Goal: Use online tool/utility: Utilize a website feature to perform a specific function

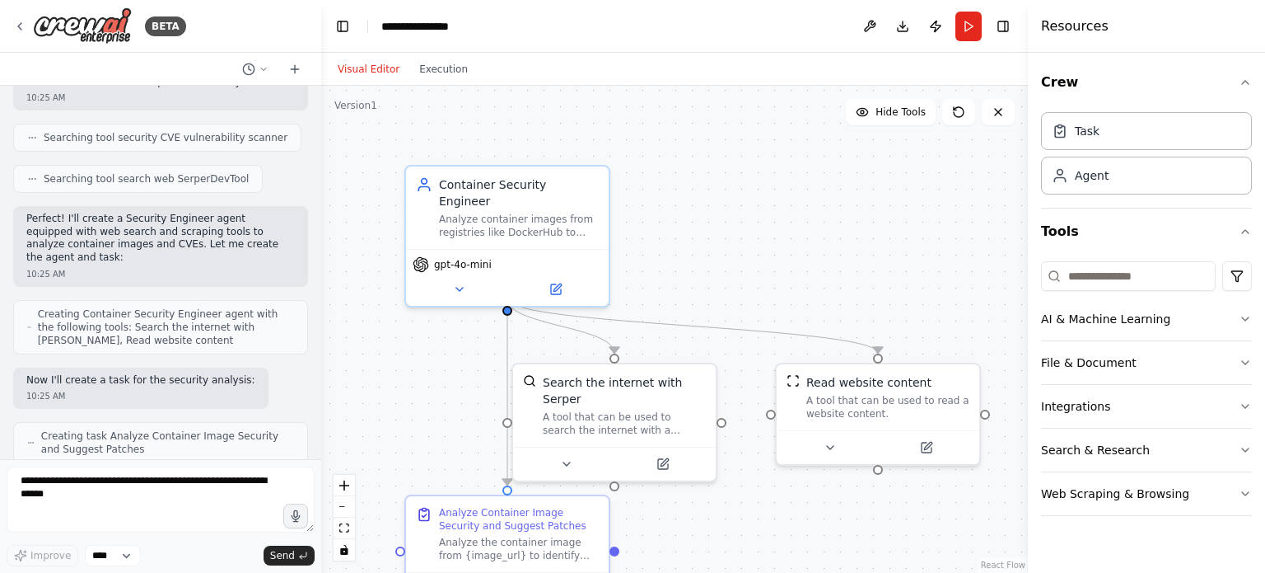
scroll to position [381, 0]
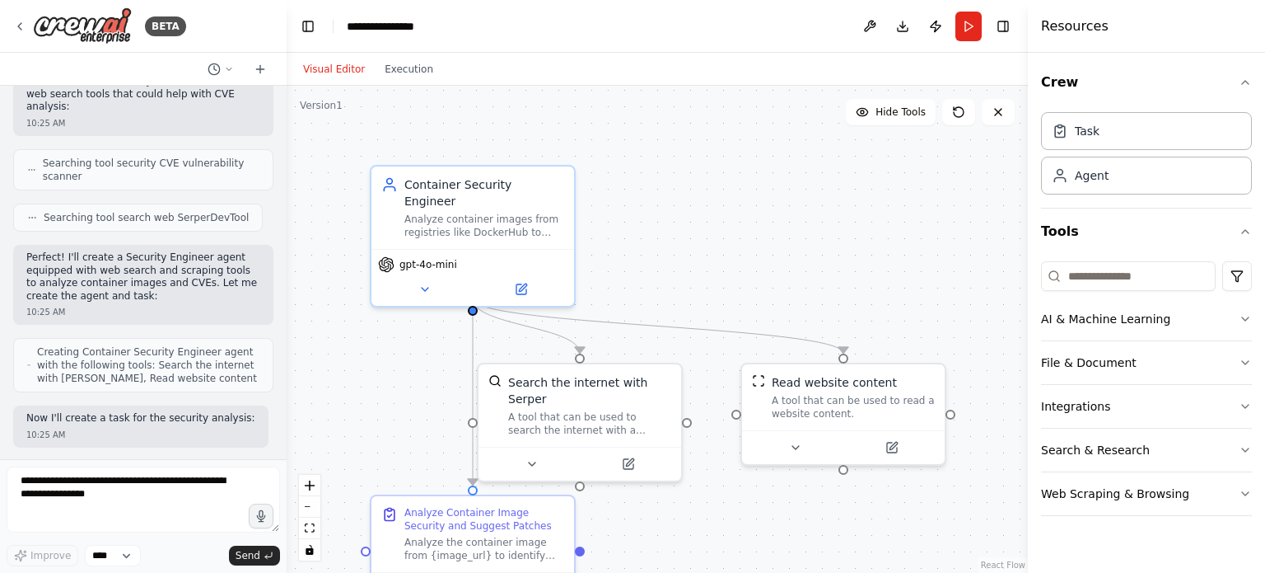
drag, startPoint x: 367, startPoint y: 255, endPoint x: 287, endPoint y: 258, distance: 80.0
click at [287, 258] on div "BETA Hello! I'm the CrewAI assistant. What kind of automation do you want to bu…" at bounding box center [632, 286] width 1265 height 573
click at [434, 276] on button at bounding box center [424, 286] width 93 height 20
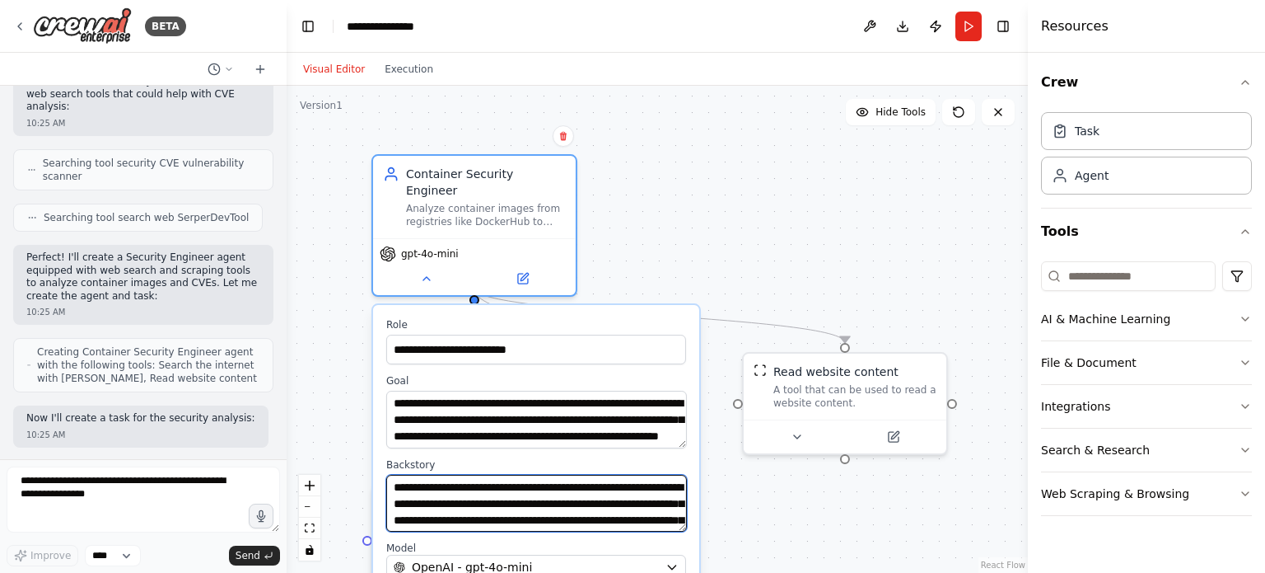
drag, startPoint x: 456, startPoint y: 471, endPoint x: 587, endPoint y: 489, distance: 131.3
click at [587, 489] on textarea "**********" at bounding box center [536, 504] width 301 height 58
click at [611, 495] on textarea "**********" at bounding box center [536, 504] width 301 height 58
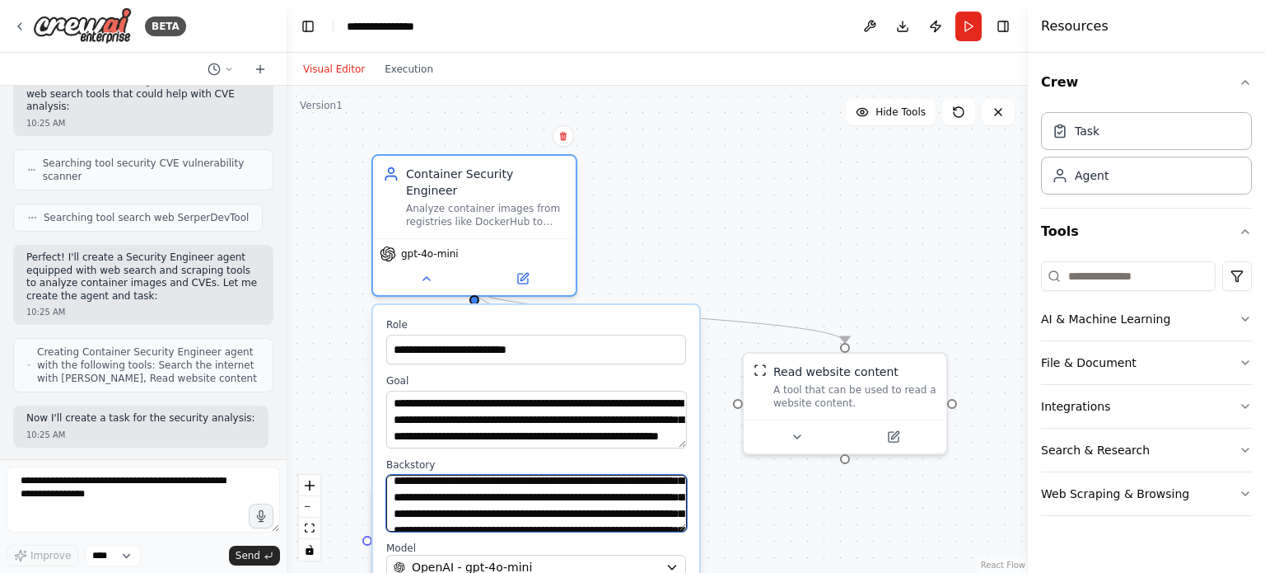
scroll to position [26, 0]
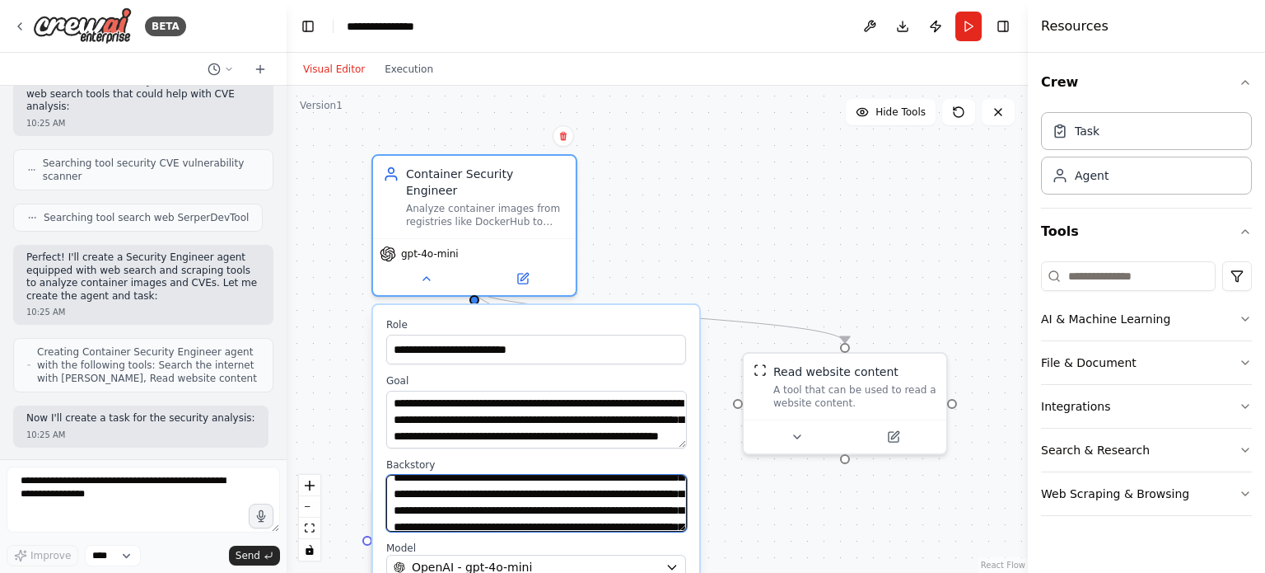
drag, startPoint x: 405, startPoint y: 483, endPoint x: 613, endPoint y: 493, distance: 207.9
click at [613, 493] on textarea "**********" at bounding box center [536, 504] width 301 height 58
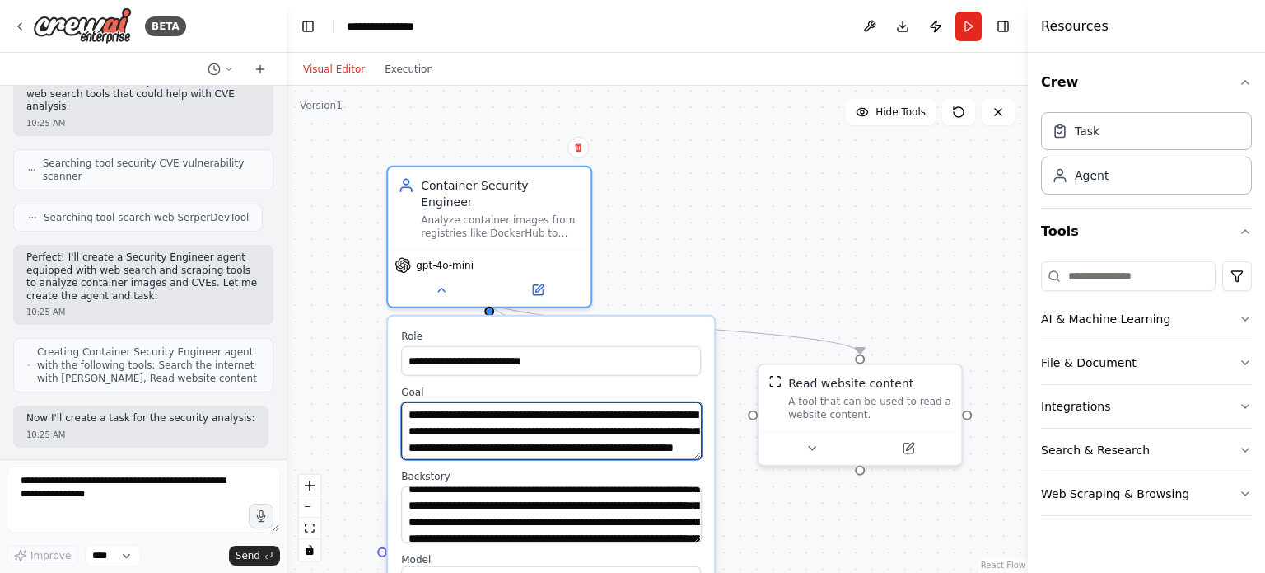
click at [508, 402] on textarea "**********" at bounding box center [551, 431] width 301 height 58
click at [346, 372] on div ".deletable-edge-delete-btn { width: 20px; height: 20px; border: 0px solid #ffff…" at bounding box center [657, 329] width 741 height 487
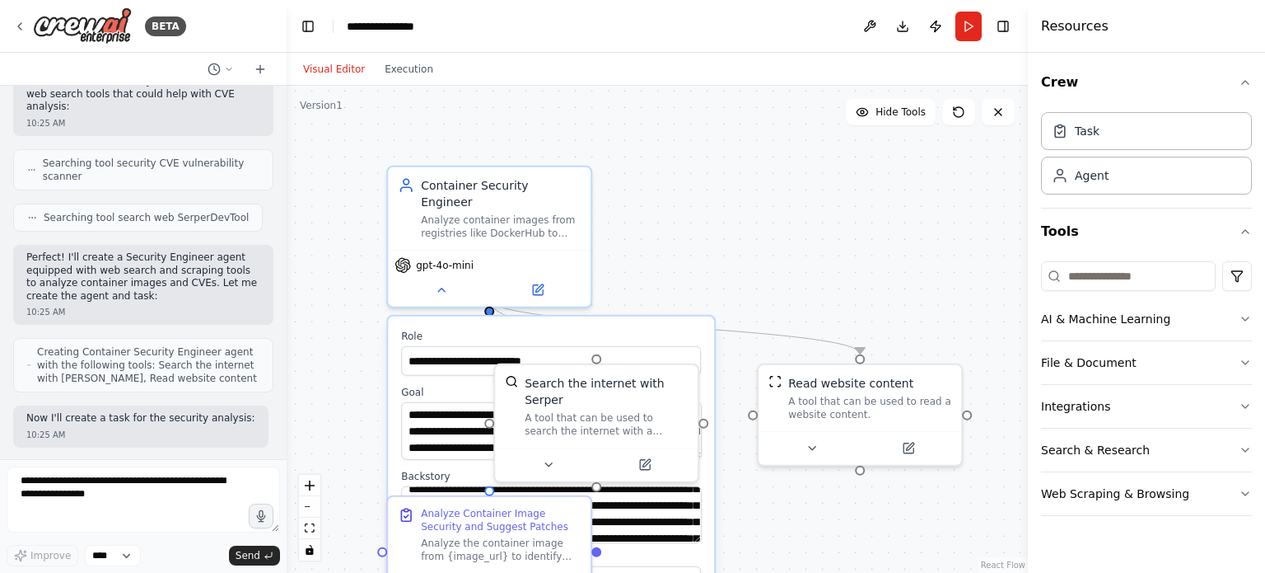
click at [862, 226] on div ".deletable-edge-delete-btn { width: 20px; height: 20px; border: 0px solid #ffff…" at bounding box center [657, 329] width 741 height 487
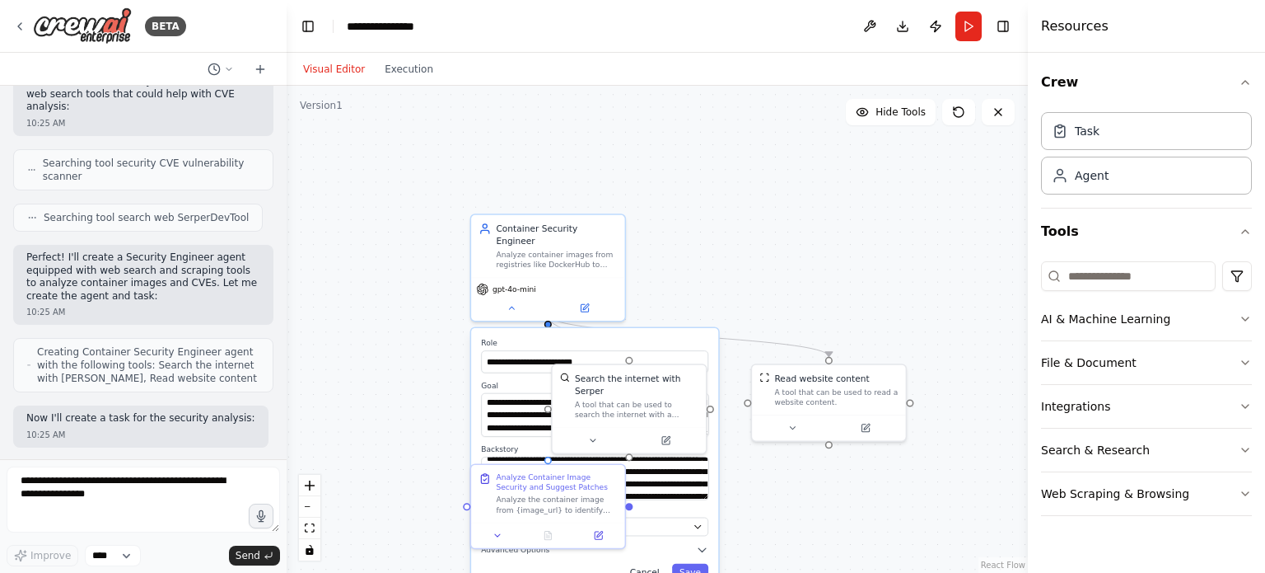
click at [655, 563] on button "Cancel" at bounding box center [645, 571] width 44 height 17
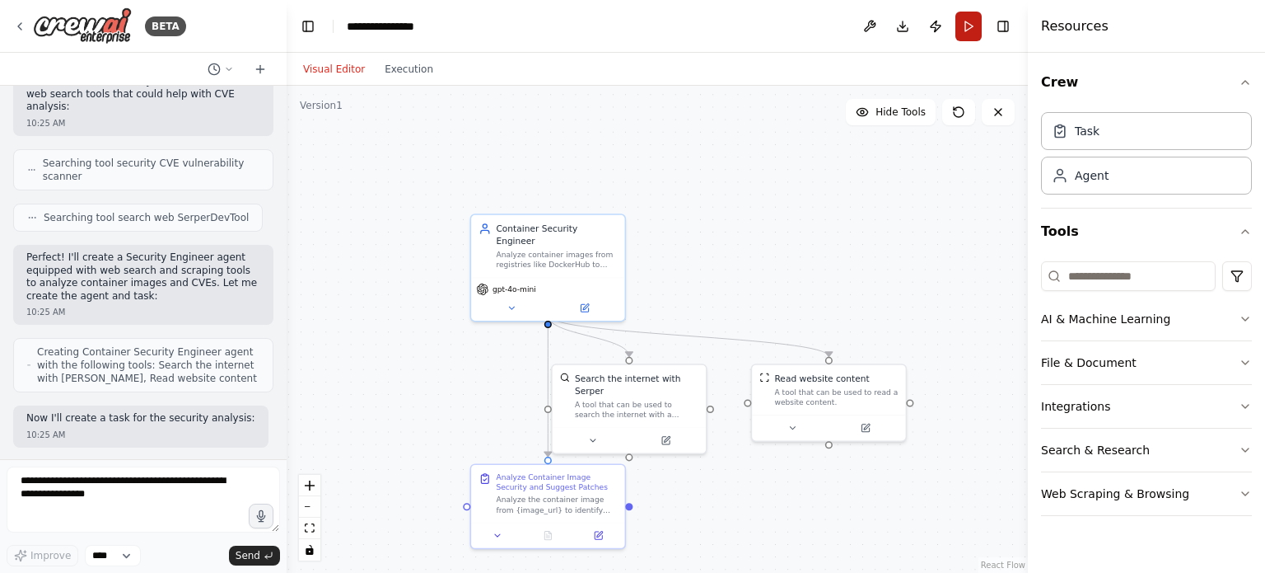
click at [972, 31] on button "Run" at bounding box center [969, 27] width 26 height 30
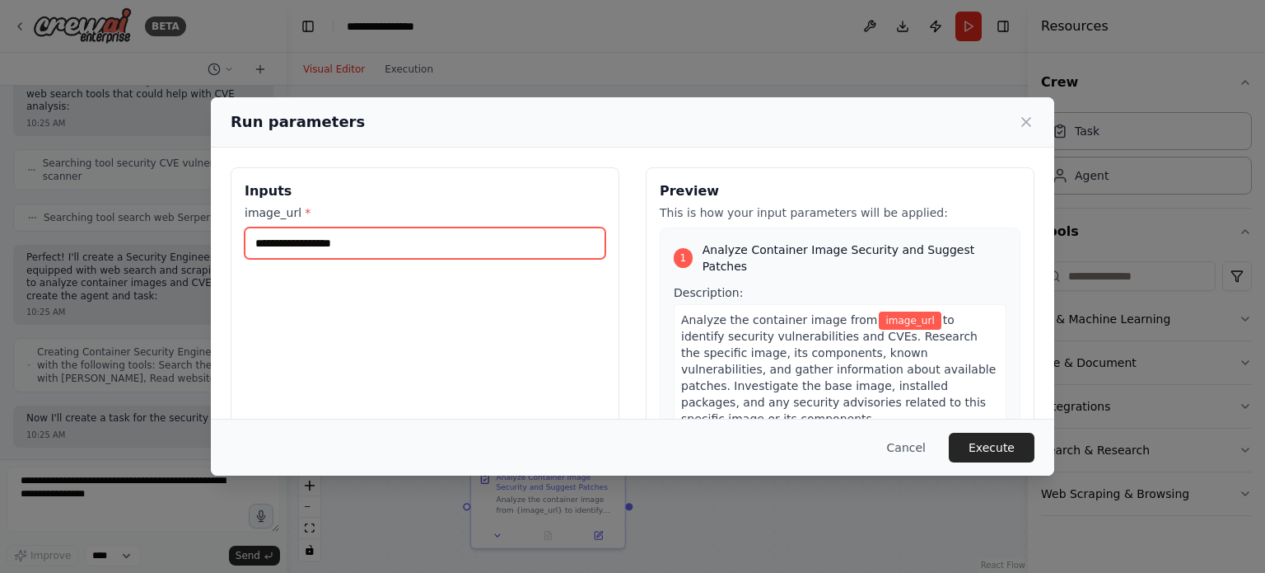
click at [443, 255] on input "image_url *" at bounding box center [425, 242] width 361 height 31
paste input "**********"
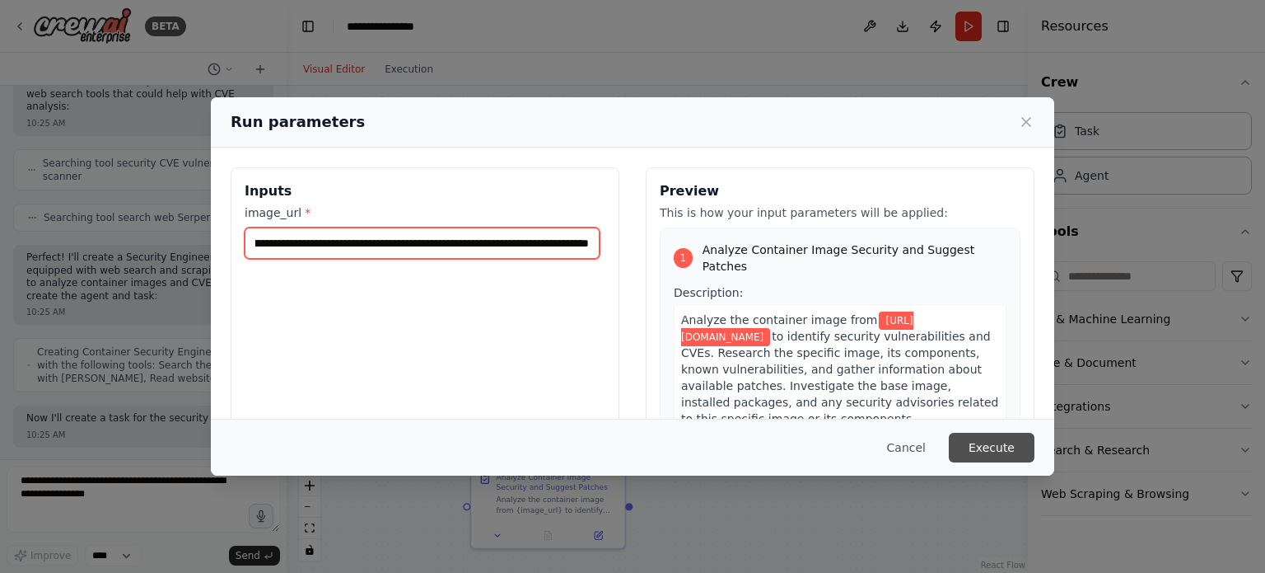
type input "**********"
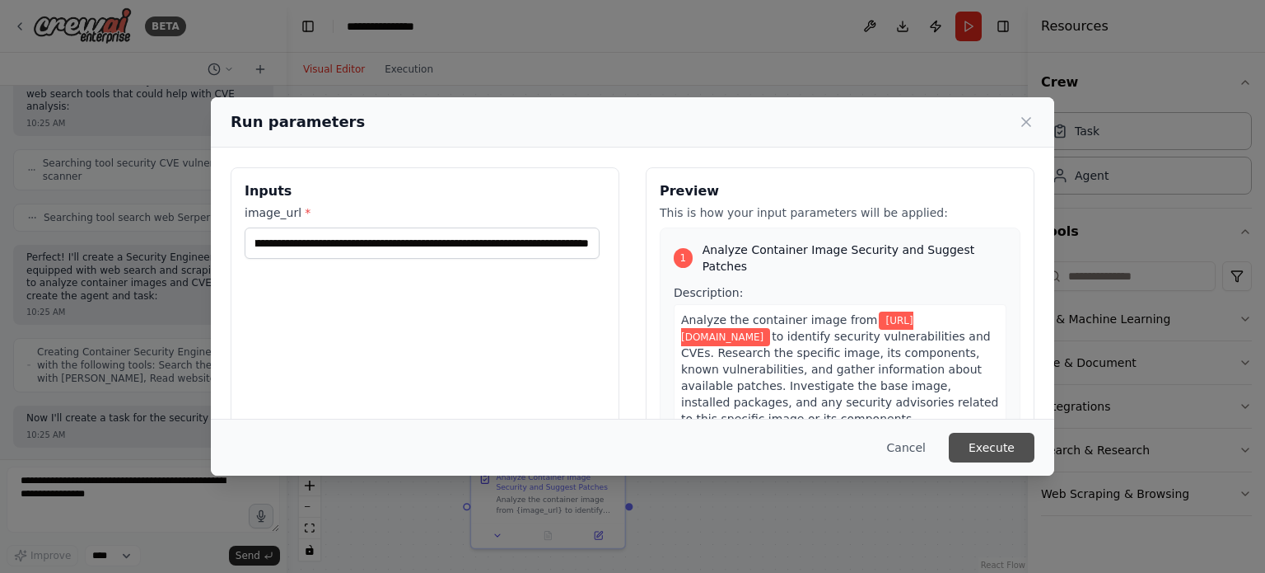
click at [993, 448] on button "Execute" at bounding box center [992, 447] width 86 height 30
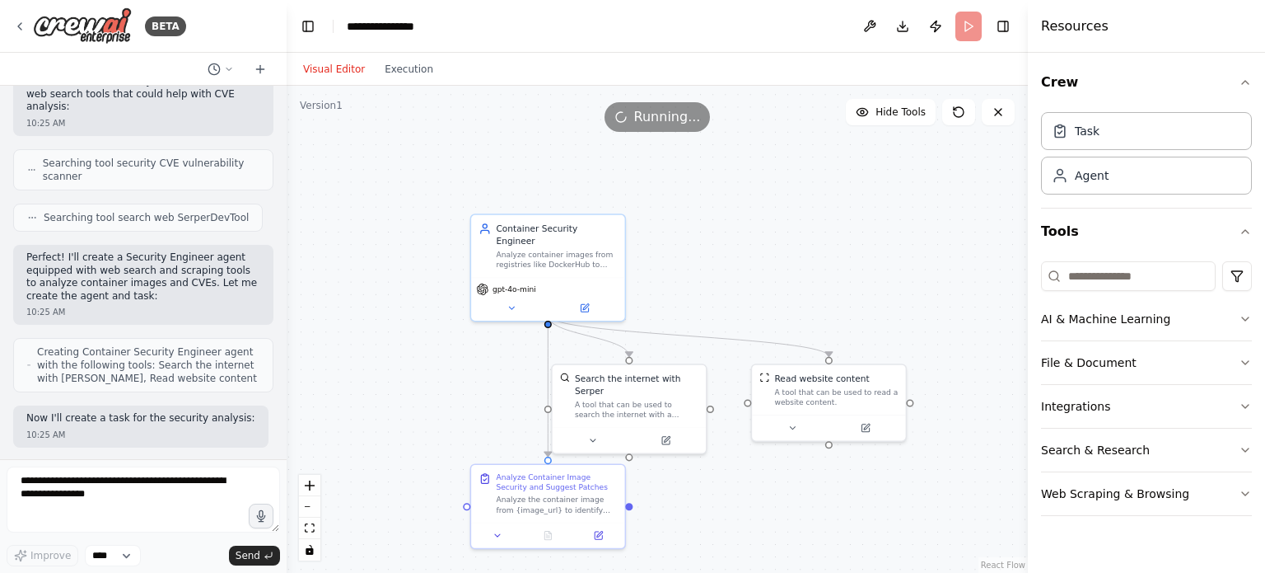
click at [388, 80] on div "Visual Editor Execution" at bounding box center [368, 69] width 150 height 33
click at [402, 71] on button "Execution" at bounding box center [409, 69] width 68 height 20
click at [341, 60] on button "Visual Editor" at bounding box center [334, 69] width 82 height 20
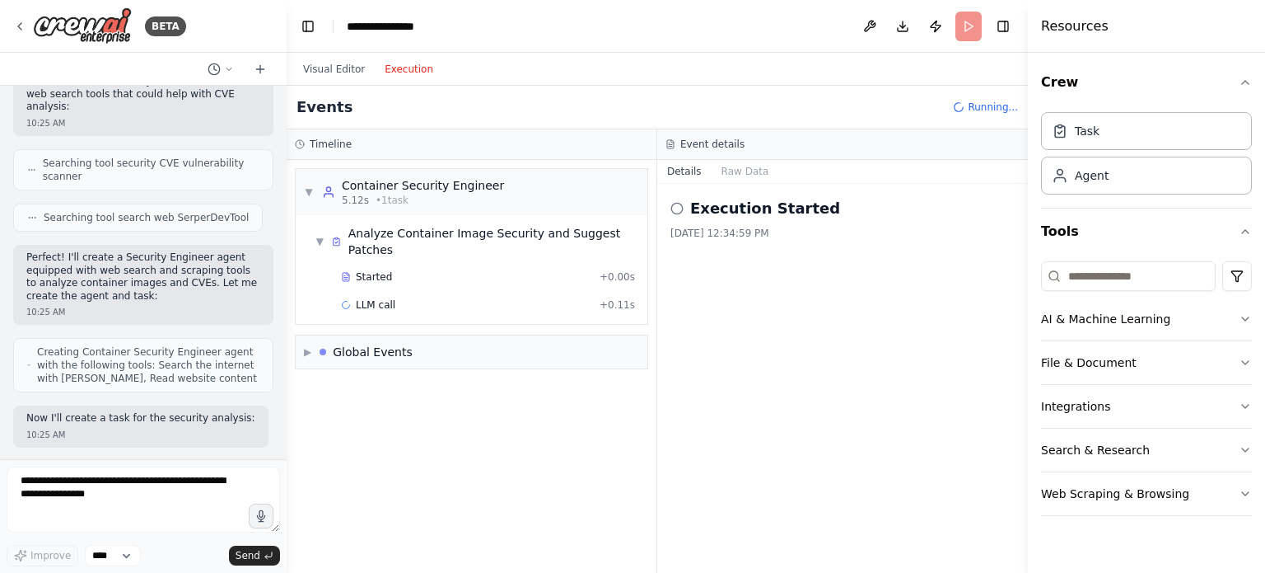
click at [394, 61] on button "Execution" at bounding box center [409, 69] width 68 height 20
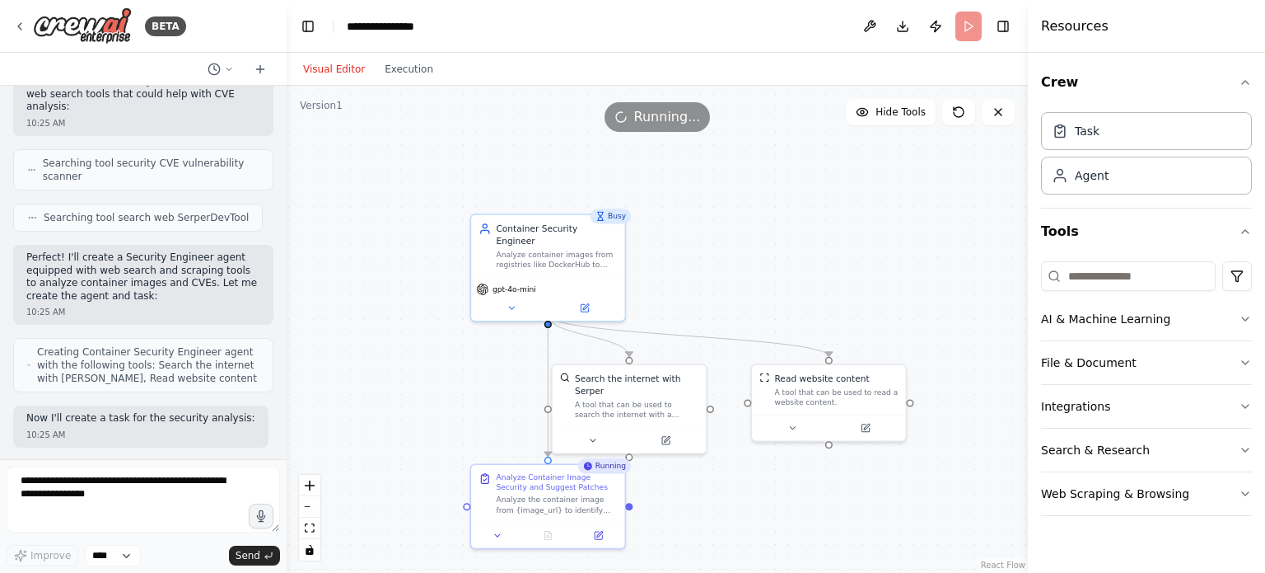
click at [343, 72] on button "Visual Editor" at bounding box center [334, 69] width 82 height 20
click at [395, 59] on button "Execution" at bounding box center [409, 69] width 68 height 20
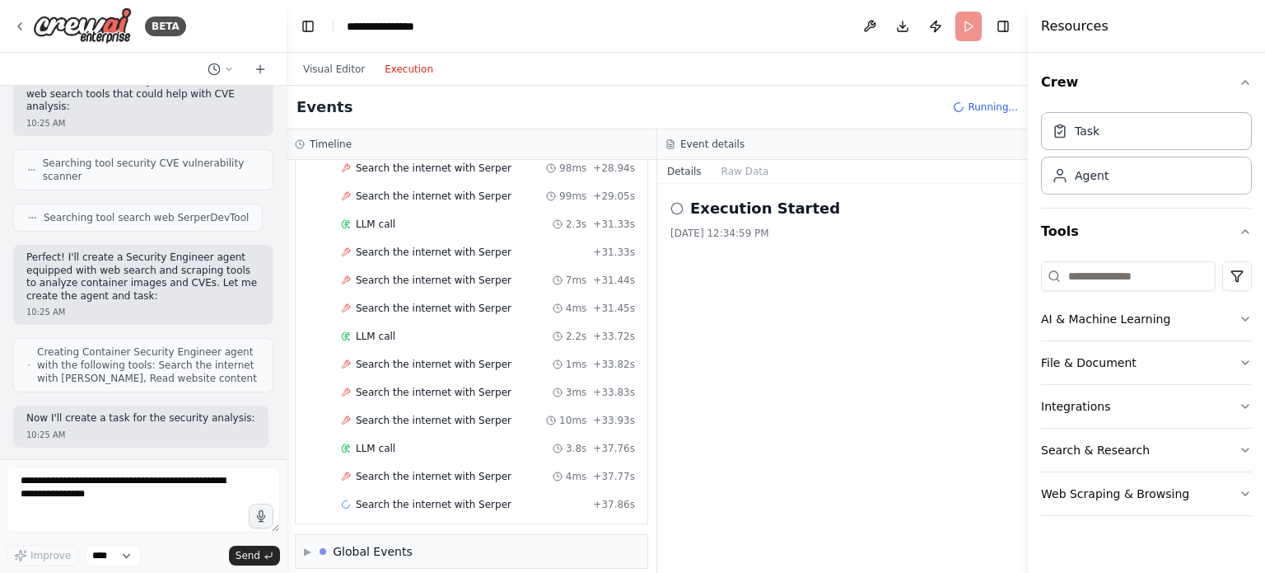
scroll to position [892, 0]
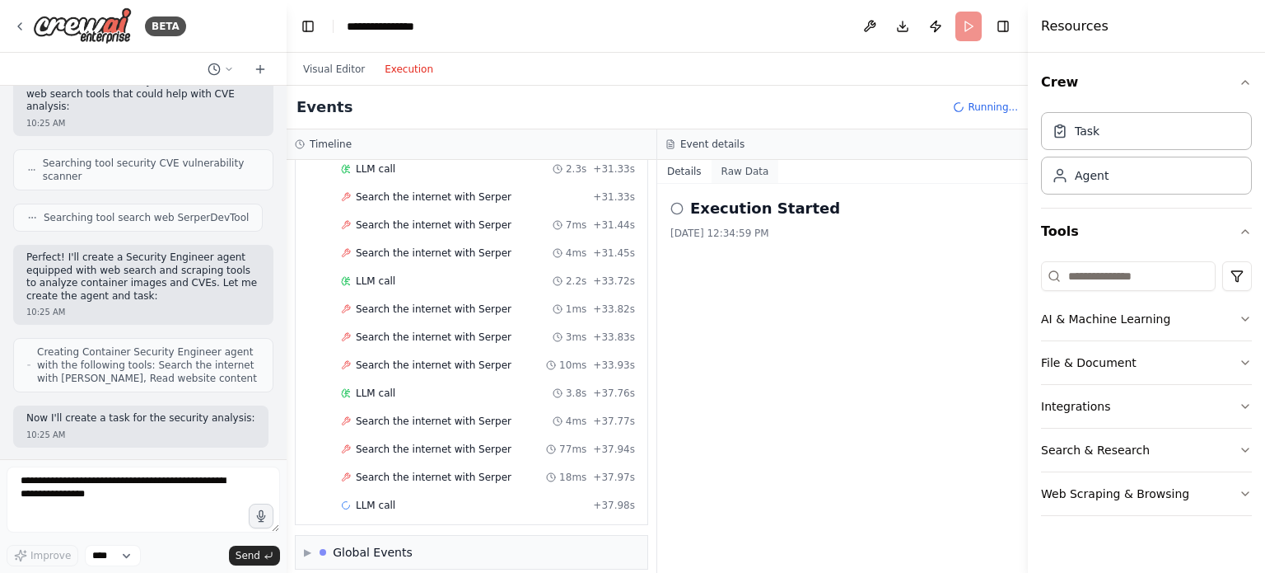
click at [742, 169] on button "Raw Data" at bounding box center [746, 171] width 68 height 23
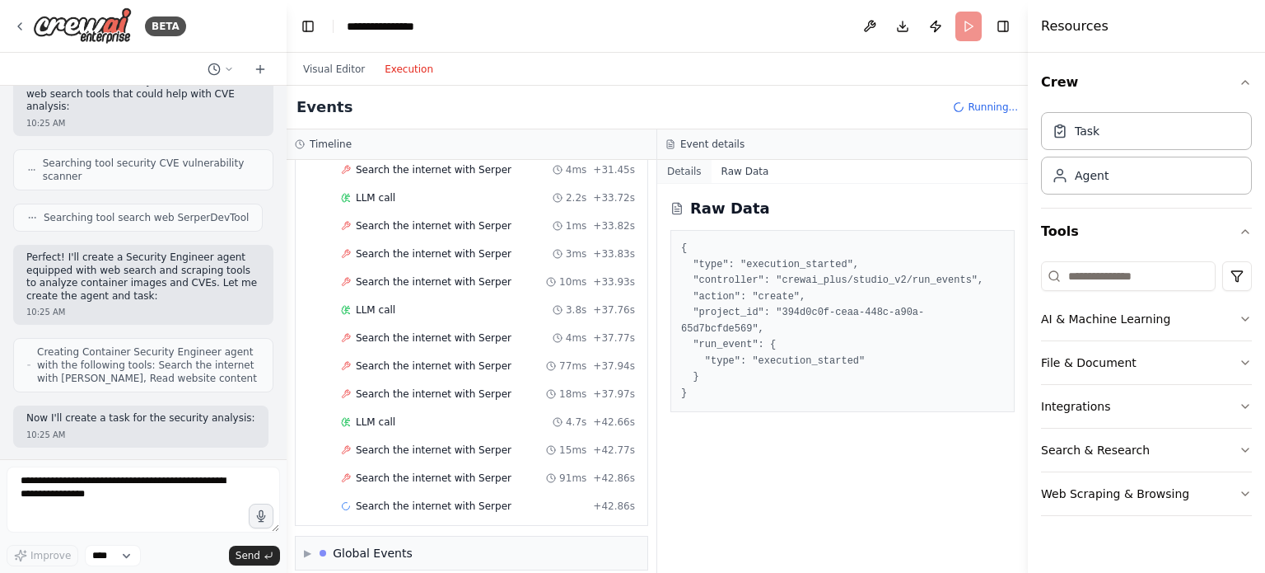
scroll to position [1003, 0]
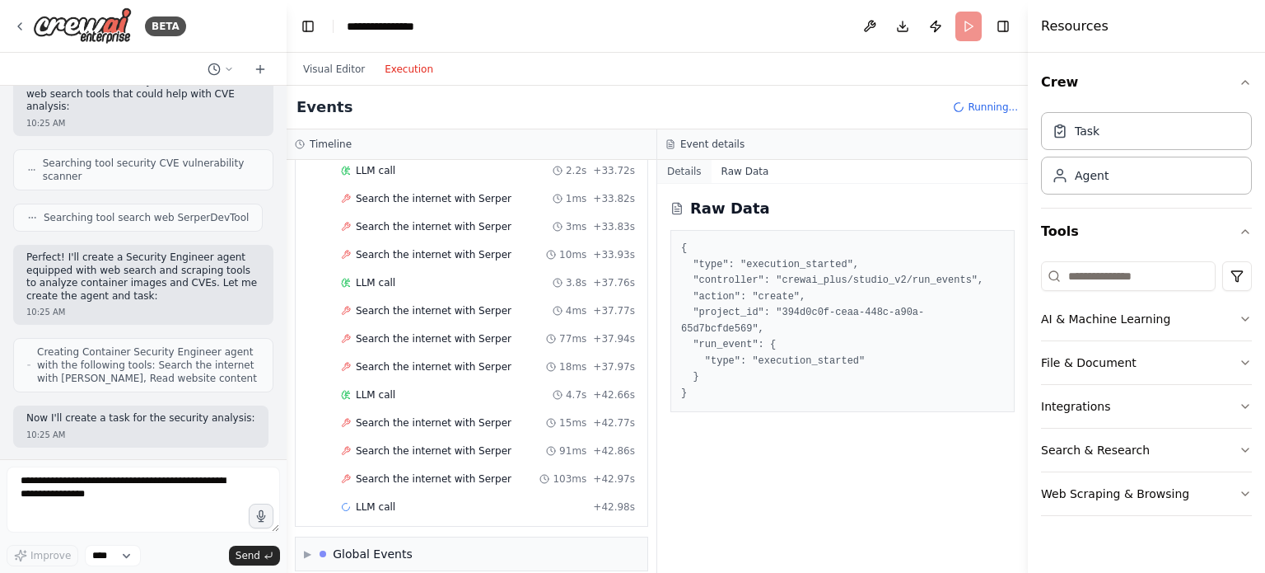
click at [680, 177] on button "Details" at bounding box center [684, 171] width 54 height 23
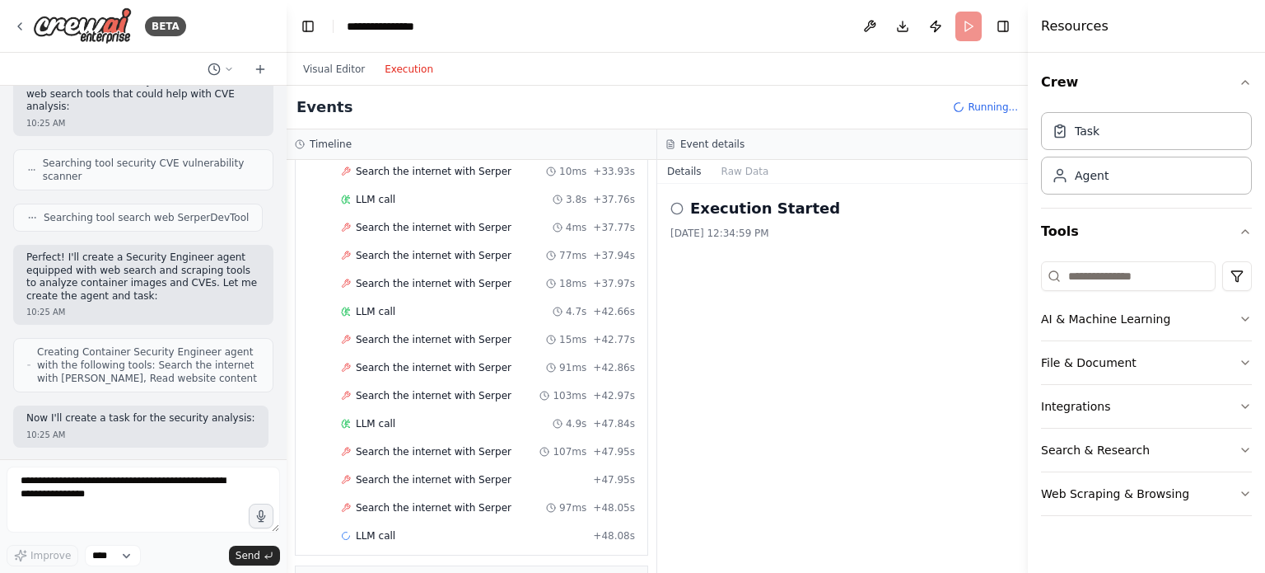
scroll to position [1114, 0]
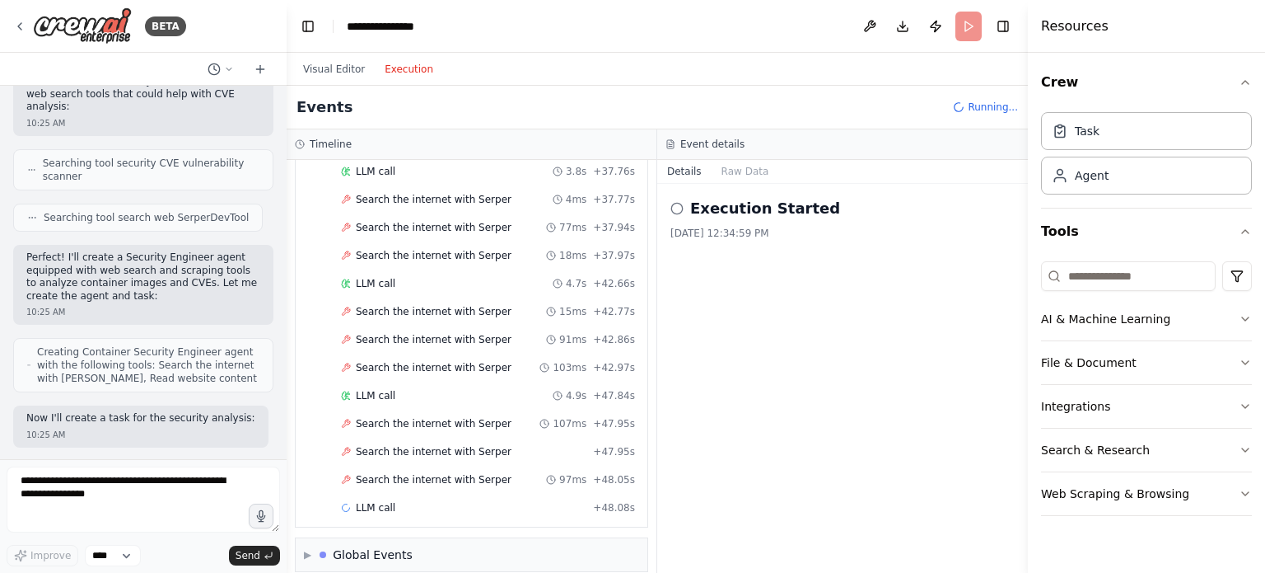
click at [857, 450] on div "Execution Started [DATE] 12:34:59 PM" at bounding box center [842, 378] width 371 height 389
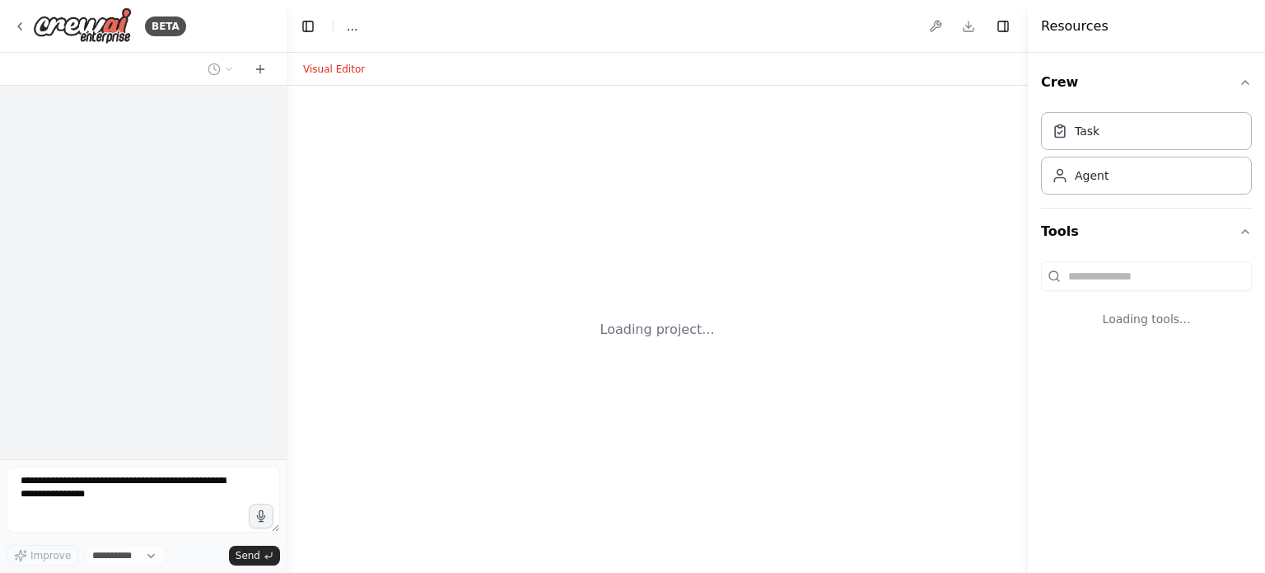
select select "****"
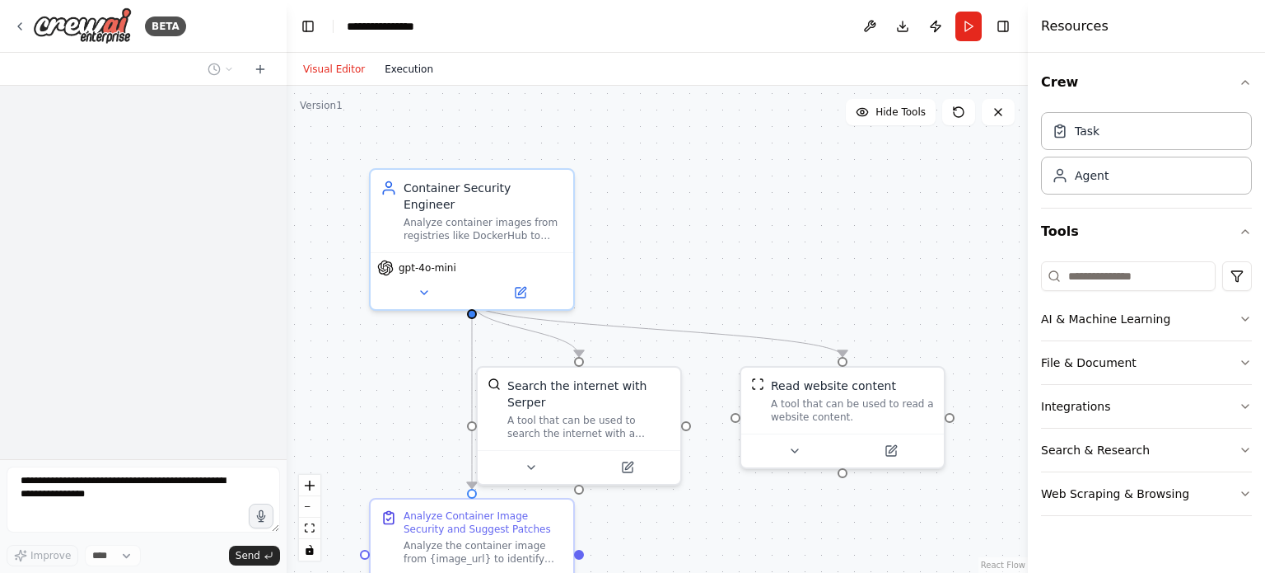
click at [415, 77] on button "Execution" at bounding box center [409, 69] width 68 height 20
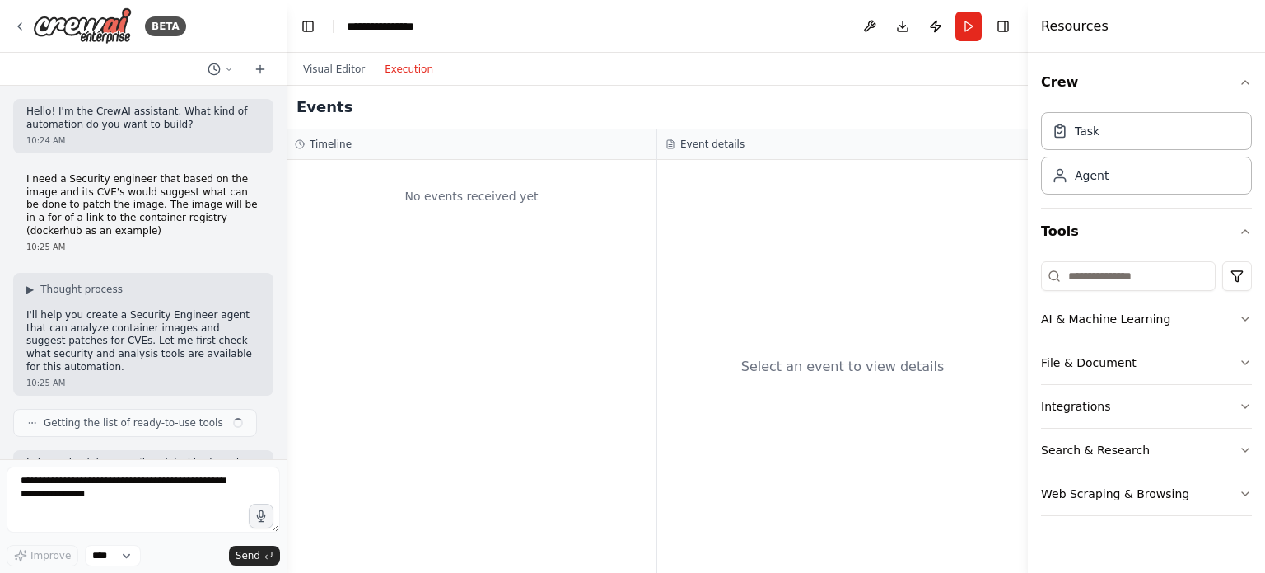
scroll to position [1010, 0]
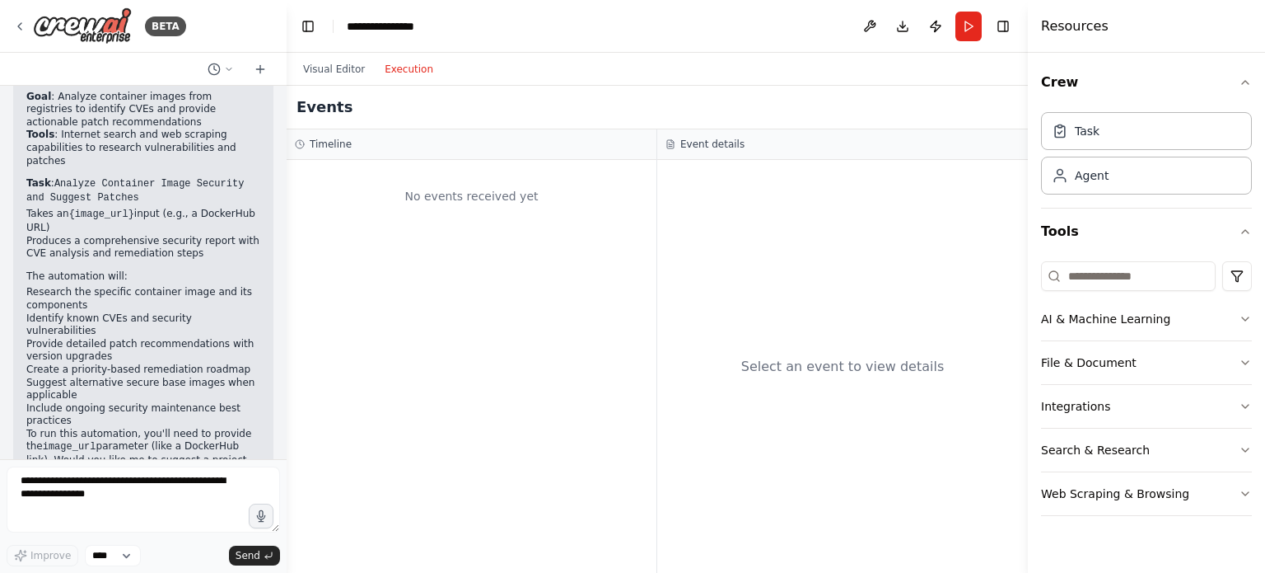
click at [395, 64] on button "Execution" at bounding box center [409, 69] width 68 height 20
click at [334, 69] on button "Visual Editor" at bounding box center [334, 69] width 82 height 20
click at [404, 65] on button "Execution" at bounding box center [409, 69] width 68 height 20
click at [362, 63] on button "Visual Editor" at bounding box center [334, 69] width 82 height 20
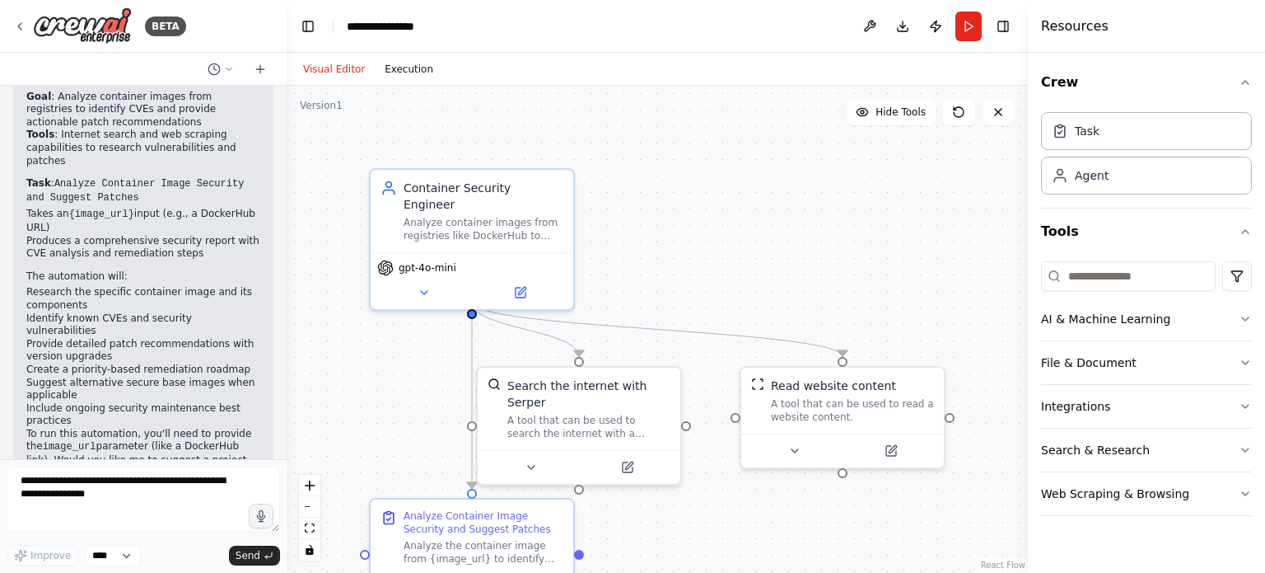
click at [406, 73] on button "Execution" at bounding box center [409, 69] width 68 height 20
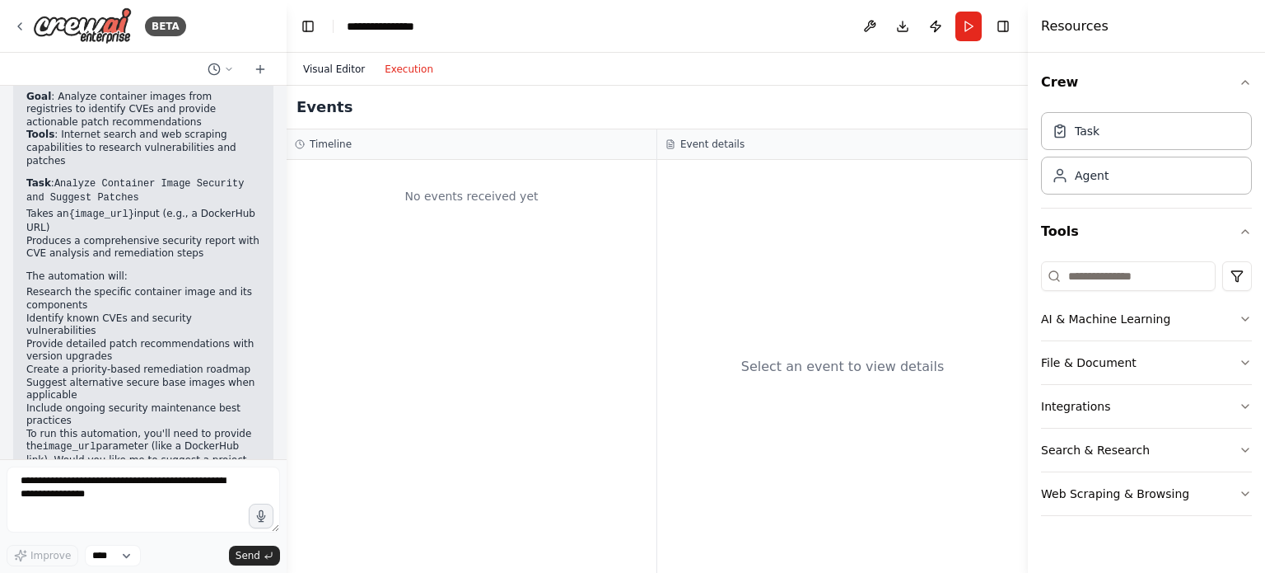
click at [312, 69] on button "Visual Editor" at bounding box center [334, 69] width 82 height 20
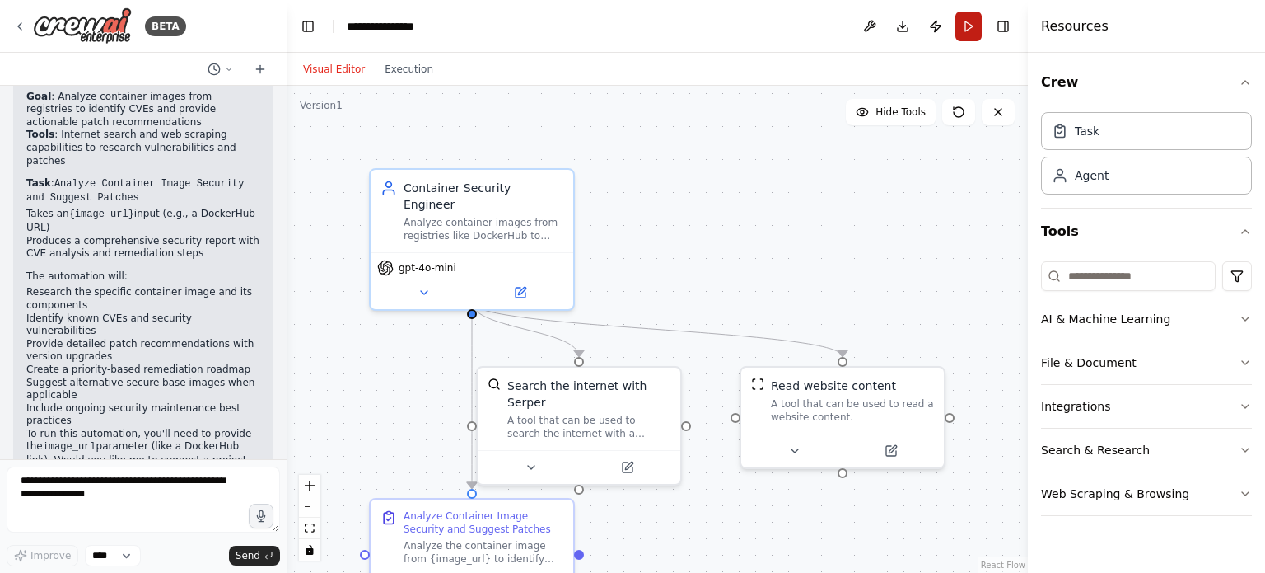
click at [975, 23] on button "Run" at bounding box center [969, 27] width 26 height 30
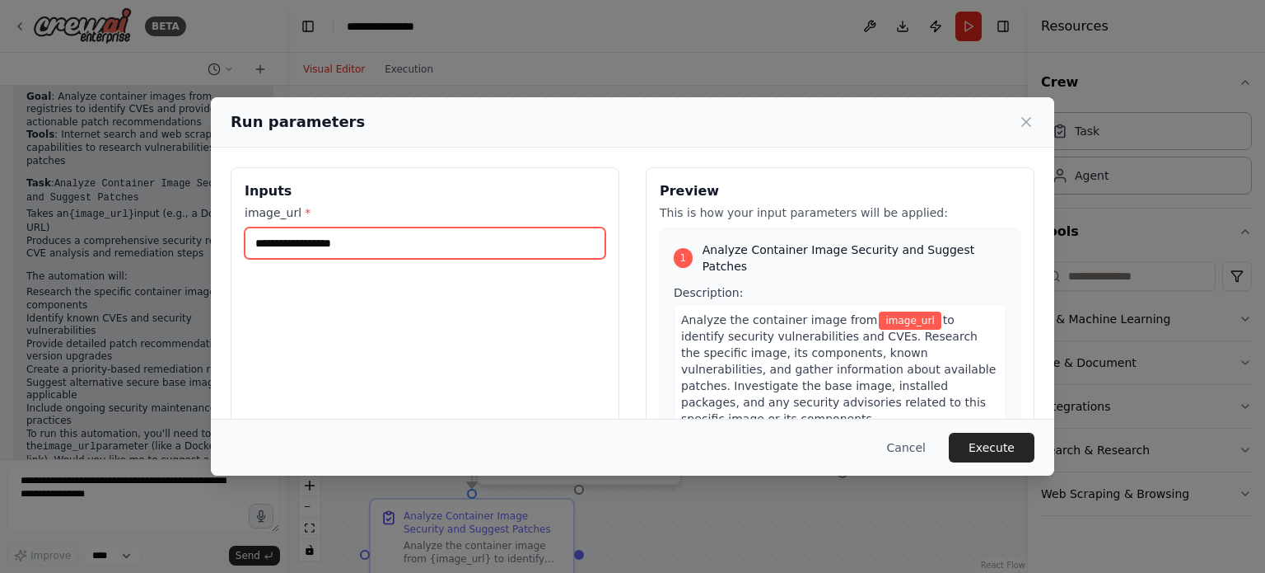
click at [428, 242] on input "image_url *" at bounding box center [425, 242] width 361 height 31
paste input "**********"
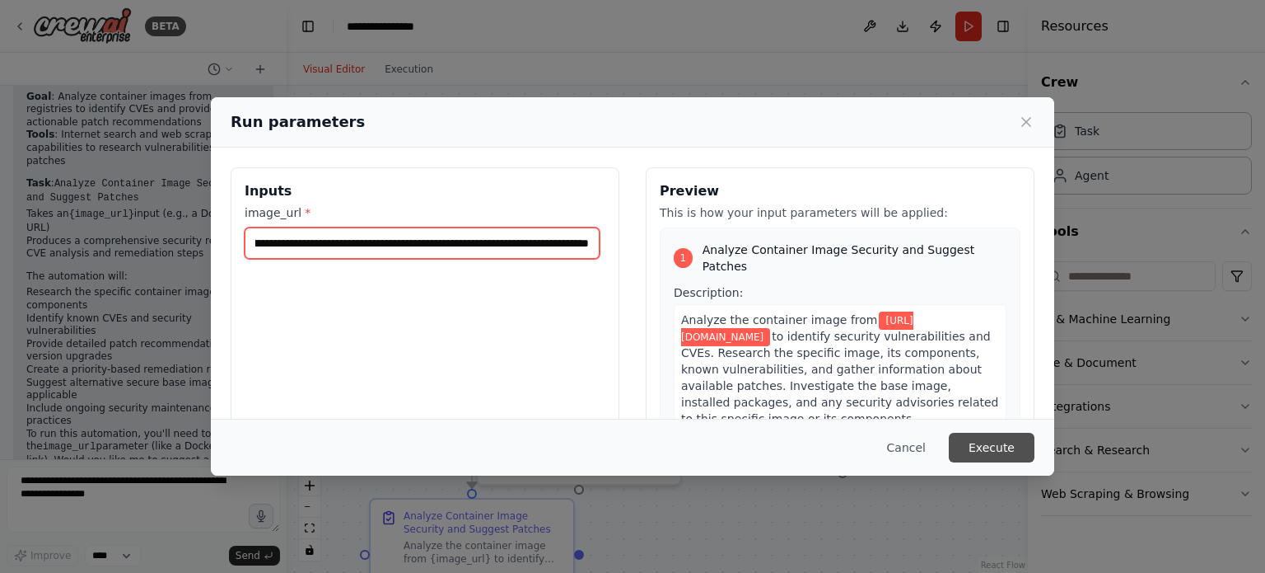
type input "**********"
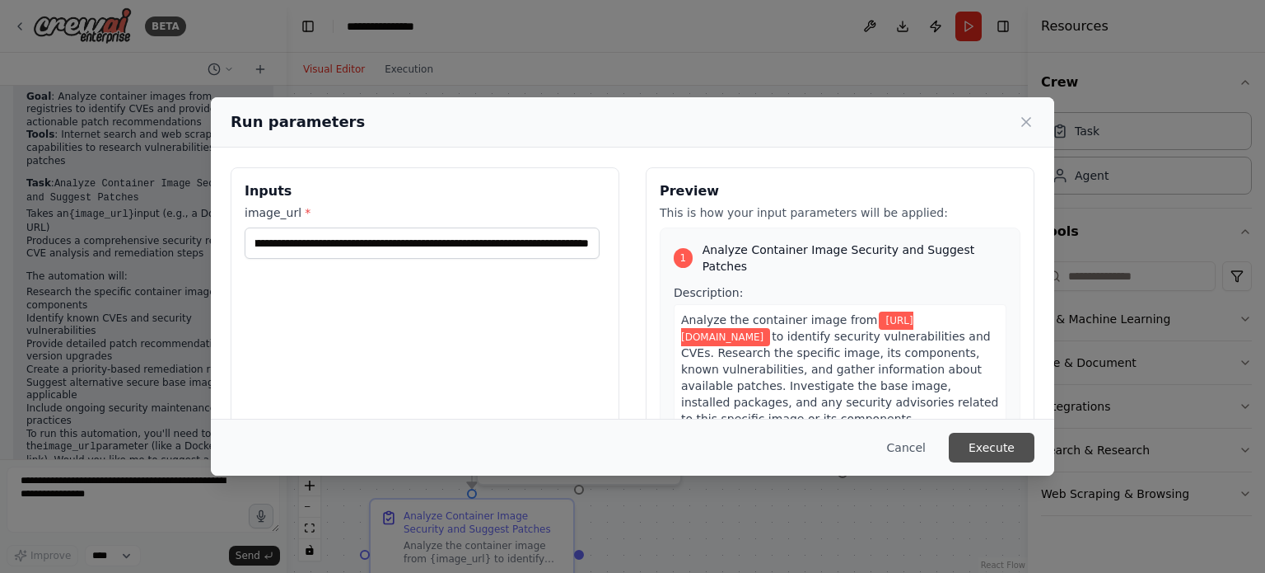
scroll to position [0, 0]
click at [983, 447] on button "Execute" at bounding box center [992, 447] width 86 height 30
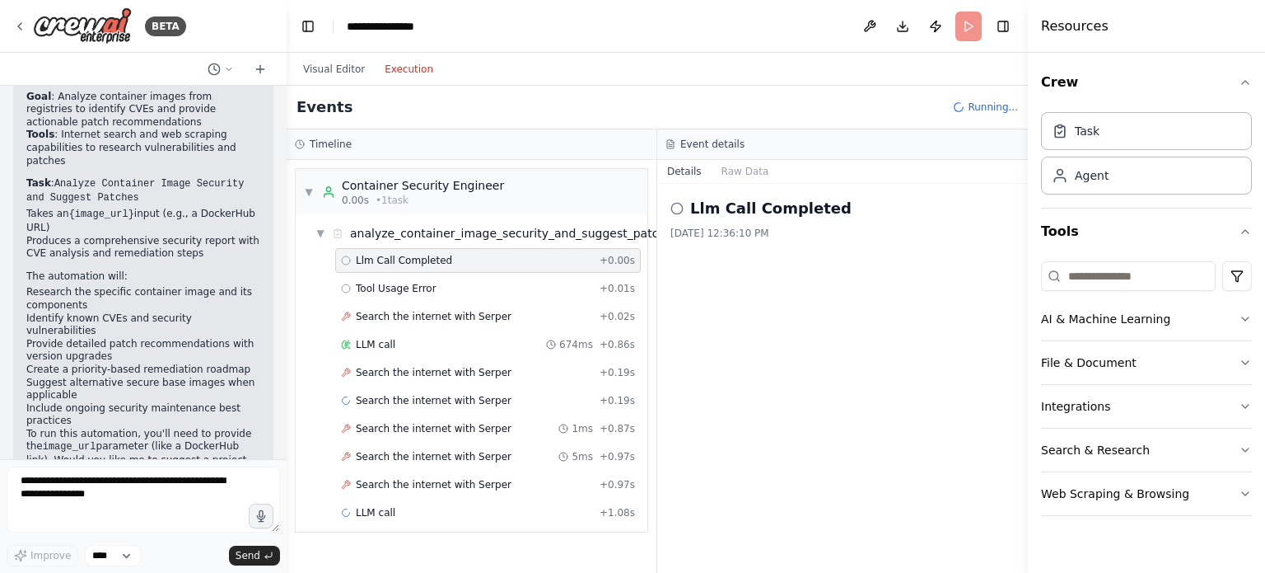
click at [401, 68] on button "Execution" at bounding box center [409, 69] width 68 height 20
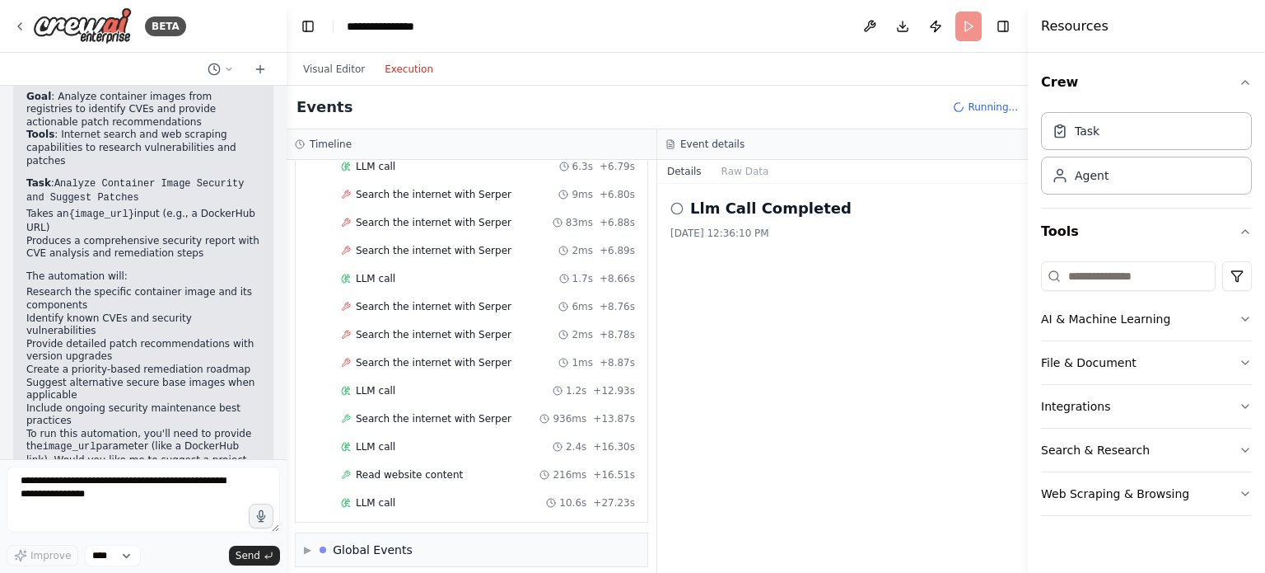
scroll to position [666, 0]
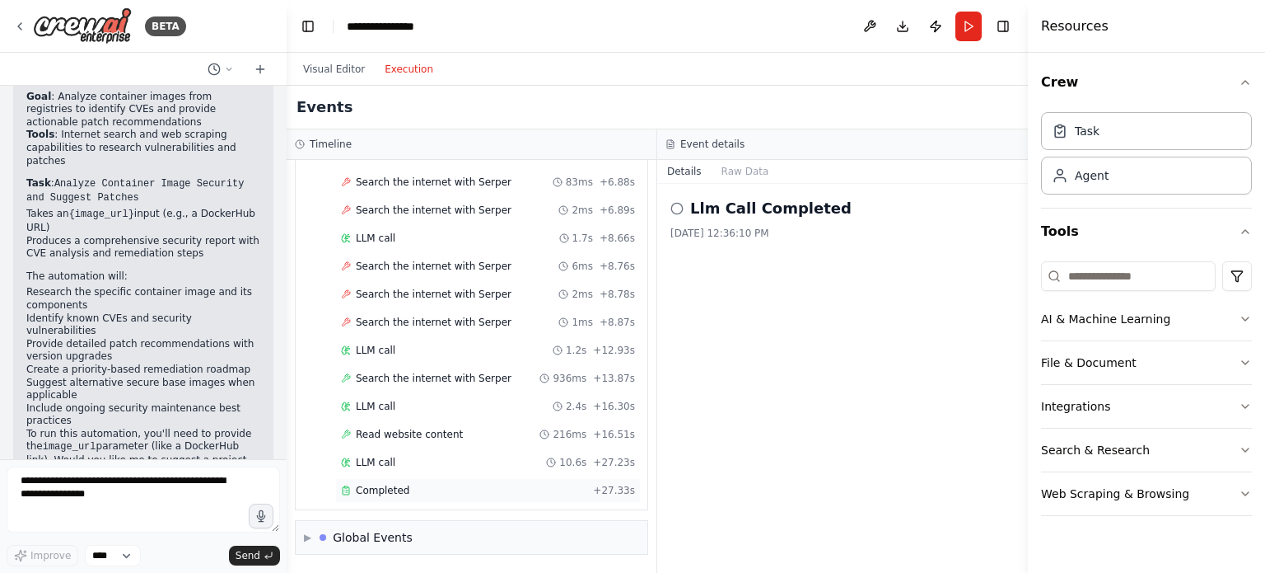
click at [412, 484] on div "Completed" at bounding box center [463, 490] width 245 height 13
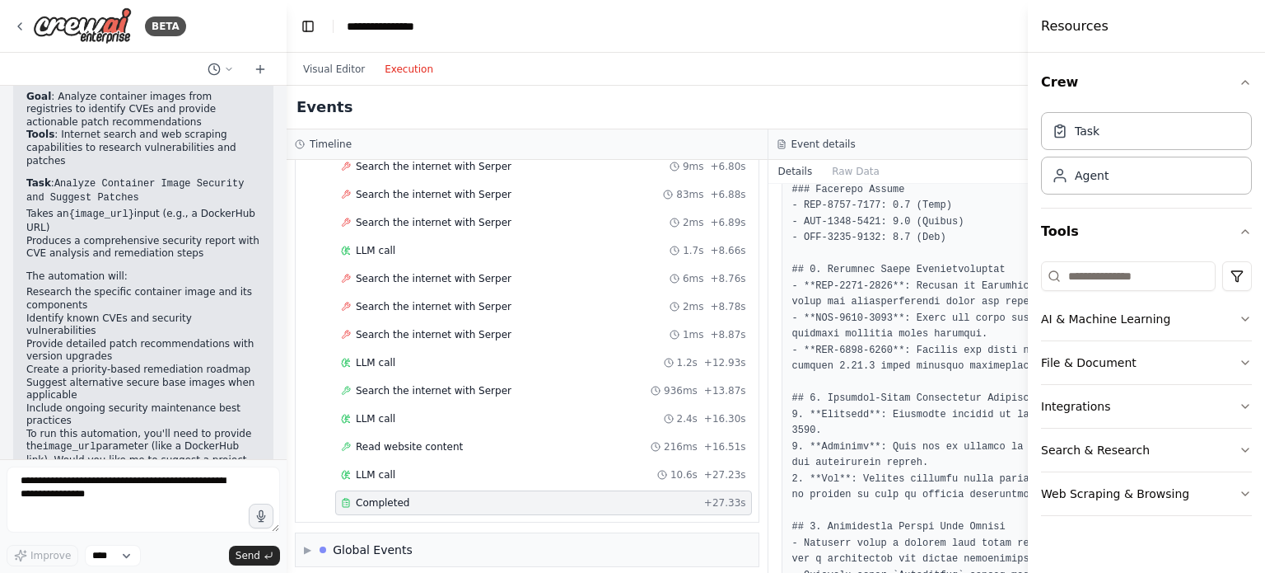
scroll to position [749, 0]
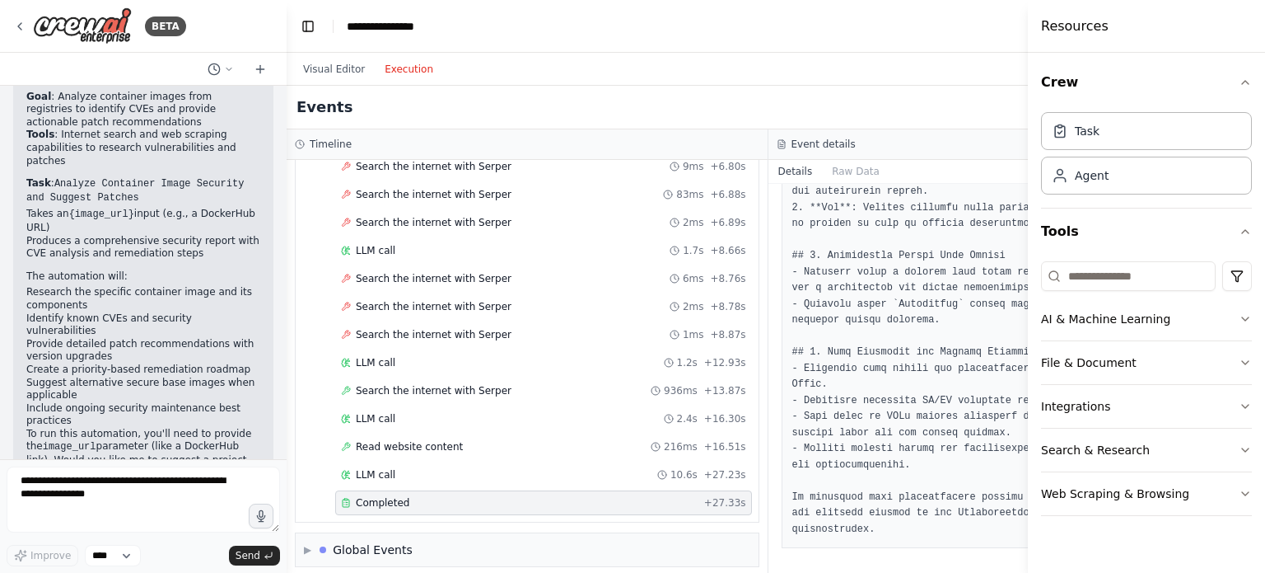
click at [1003, 29] on header "**********" at bounding box center [768, 26] width 963 height 53
drag, startPoint x: 764, startPoint y: 144, endPoint x: 445, endPoint y: 571, distance: 533.2
click at [792, 145] on h3 "Event details" at bounding box center [824, 144] width 64 height 13
click at [378, 542] on div "Global Events" at bounding box center [373, 549] width 80 height 16
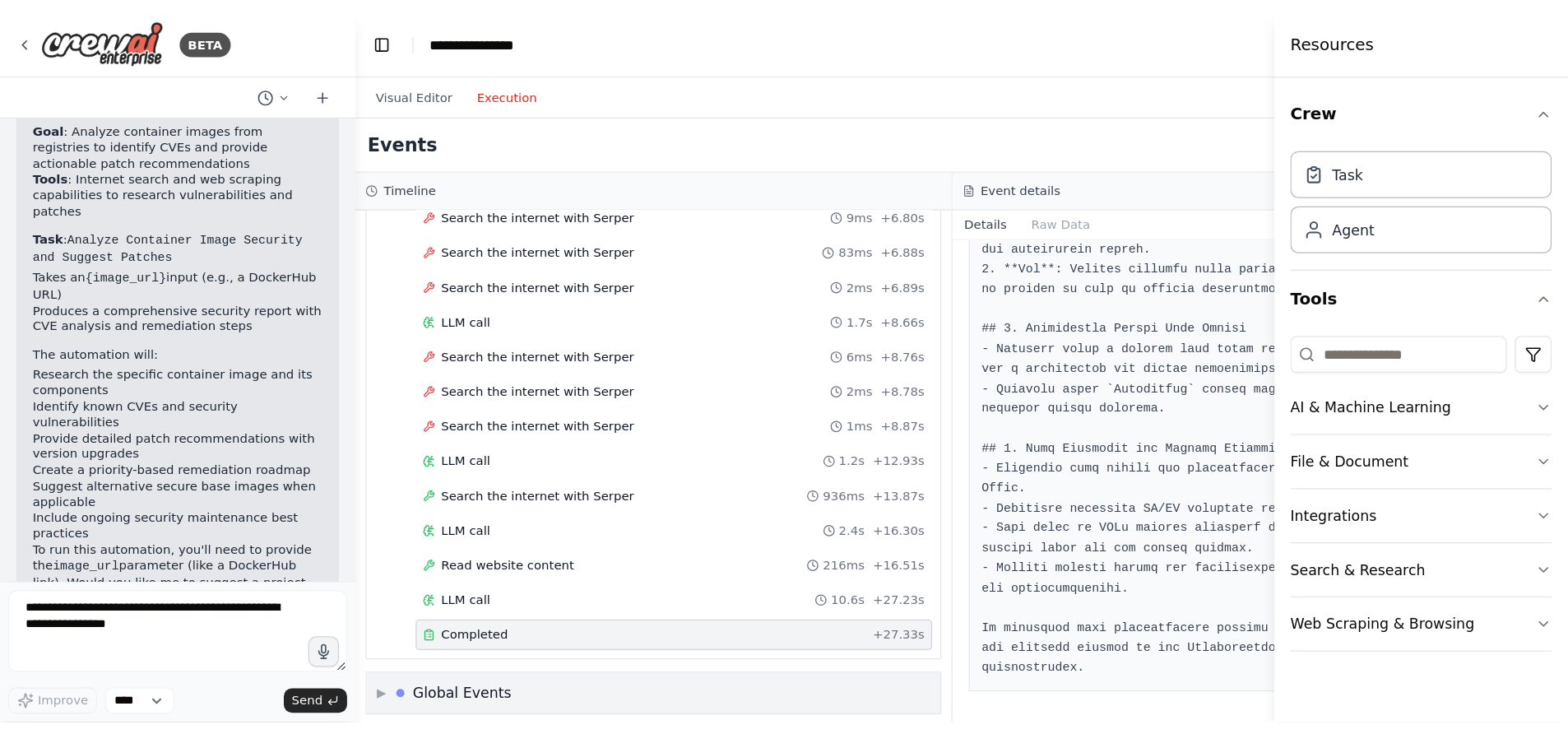
scroll to position [665, 0]
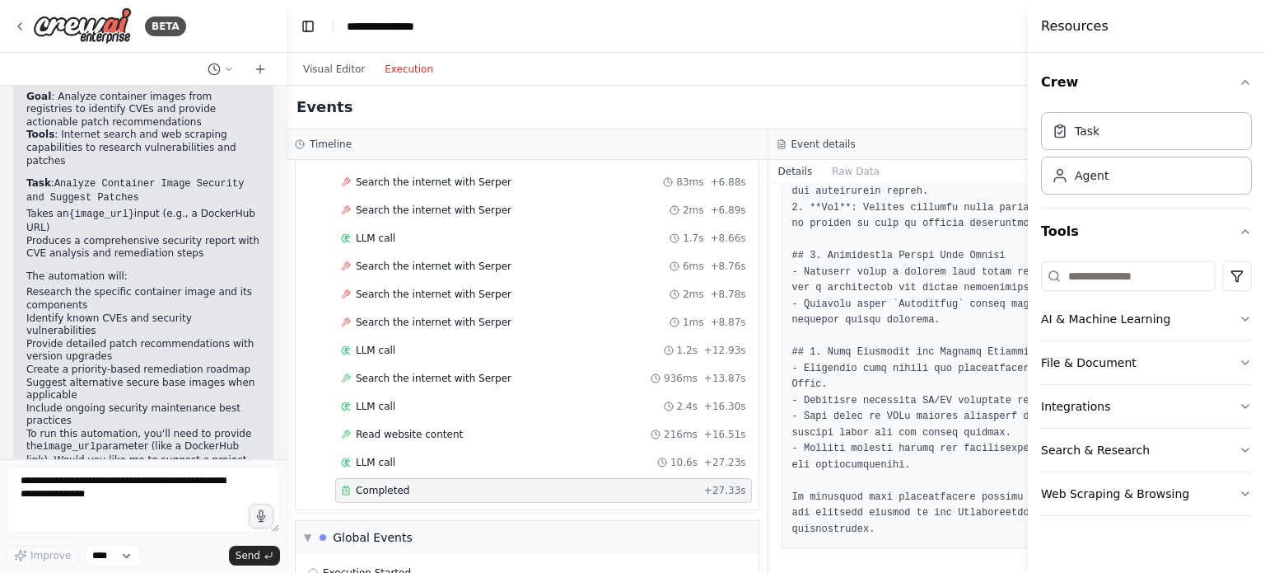
click at [400, 484] on span "Completed" at bounding box center [383, 490] width 54 height 13
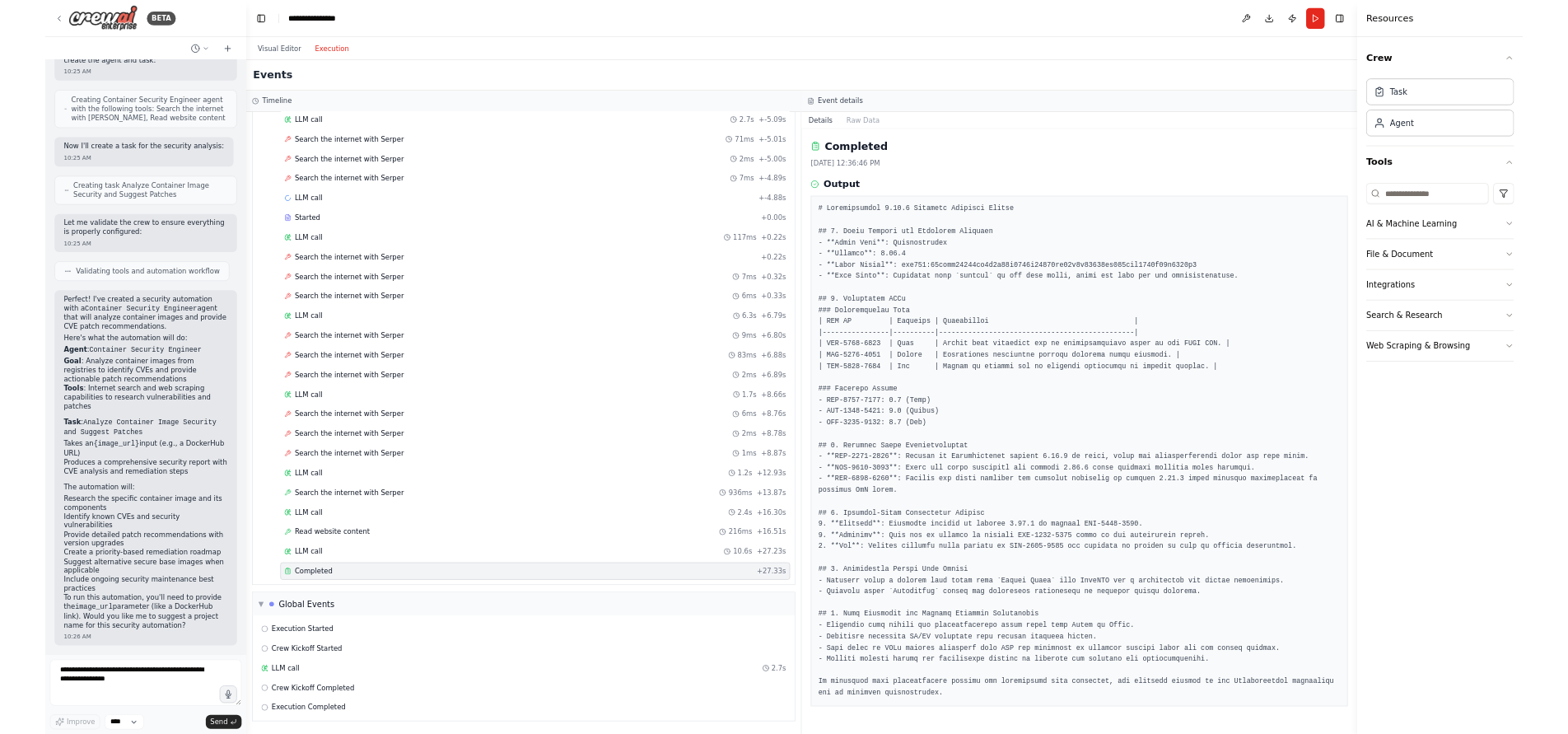
scroll to position [540, 0]
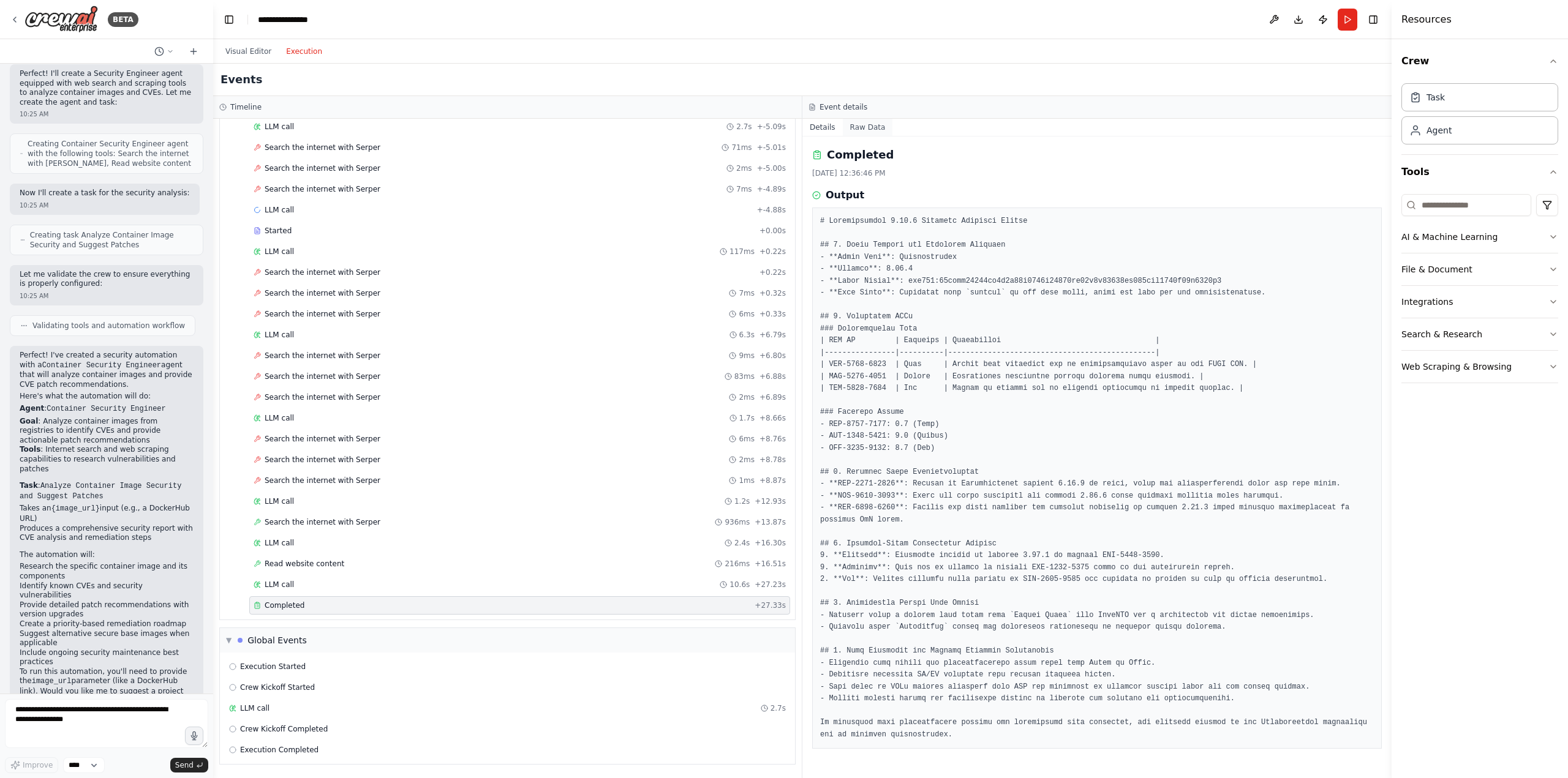
click at [868, 129] on button "Raw Data" at bounding box center [868, 127] width 51 height 17
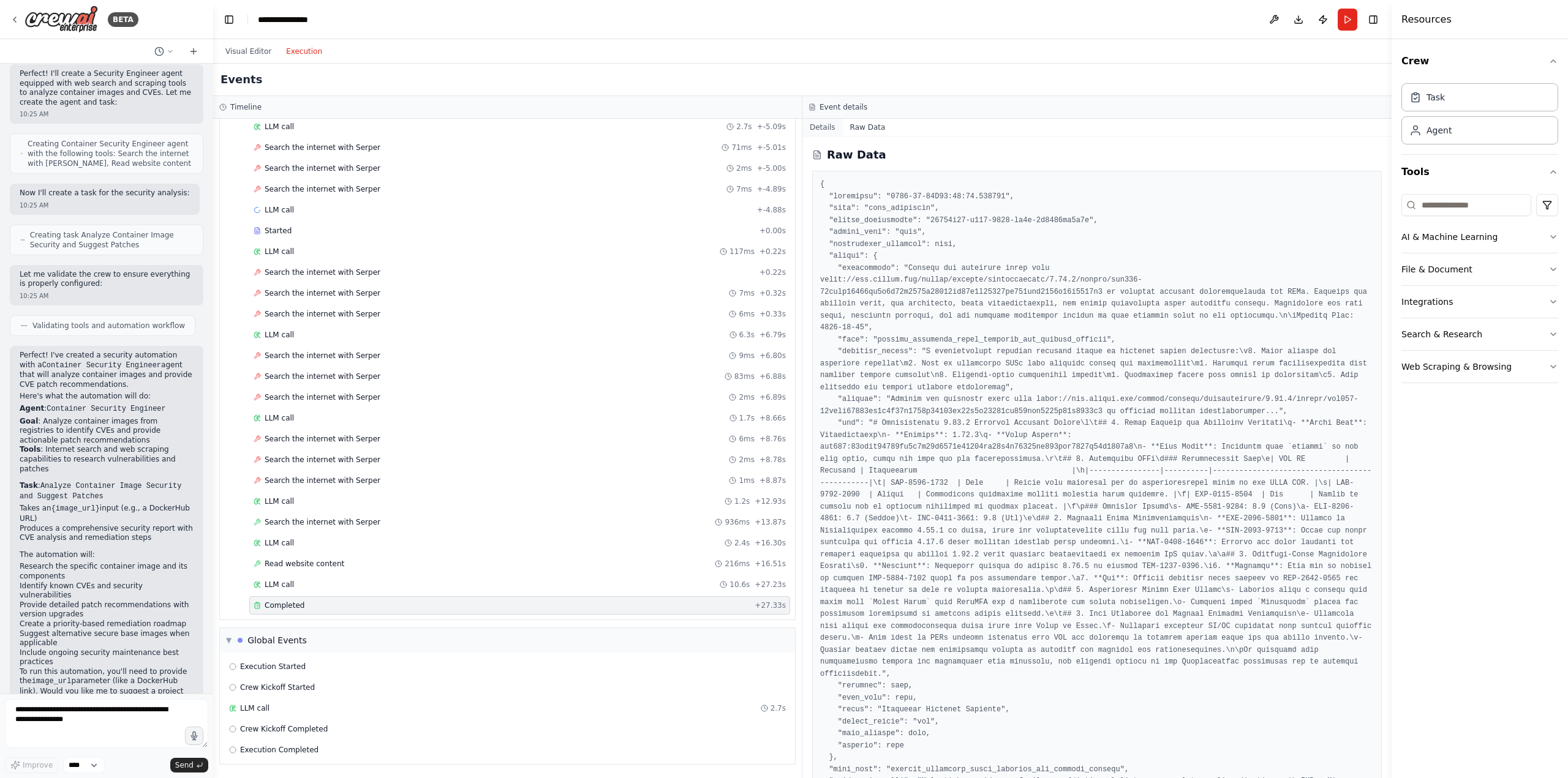
click at [833, 127] on button "Details" at bounding box center [822, 127] width 40 height 17
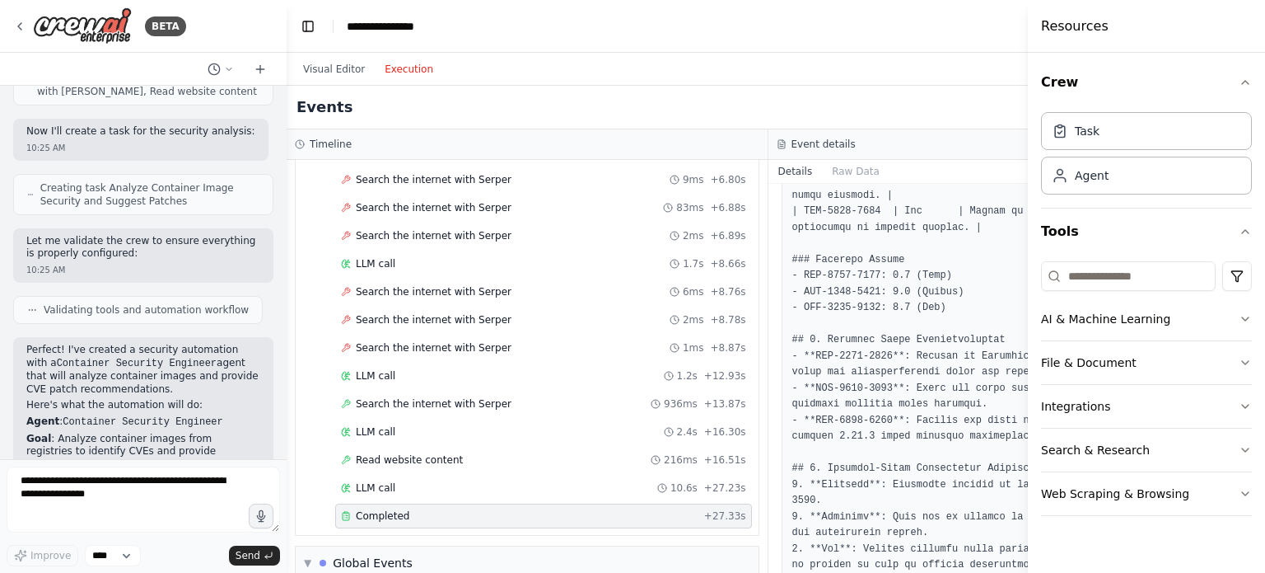
scroll to position [412, 0]
click at [830, 422] on pre at bounding box center [1009, 376] width 434 height 996
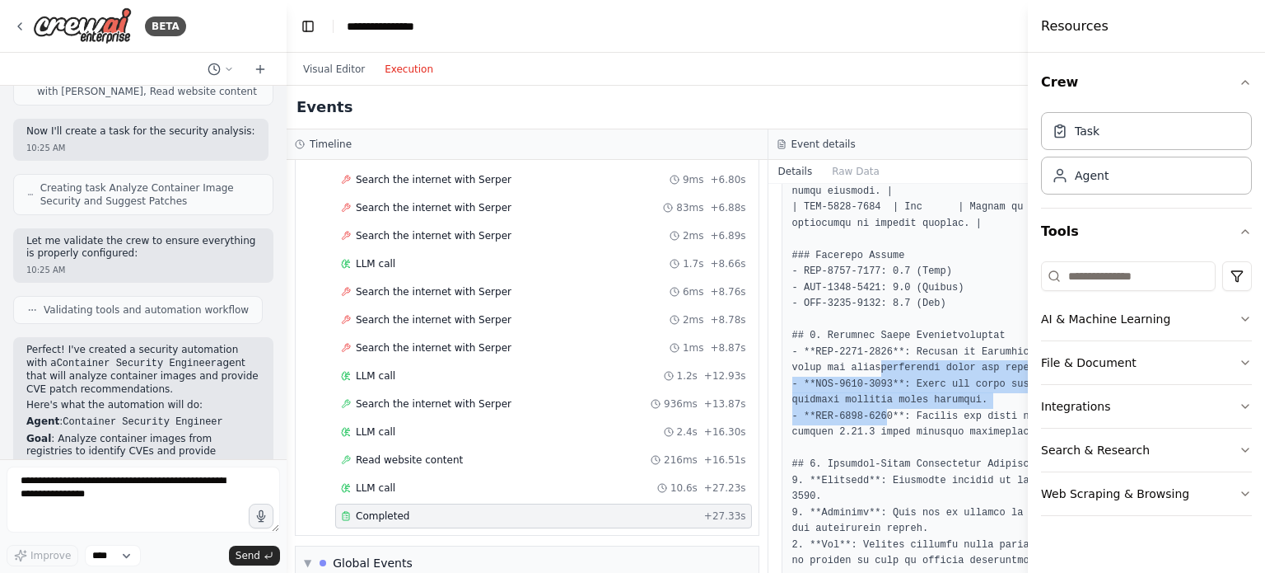
drag, startPoint x: 850, startPoint y: 414, endPoint x: 840, endPoint y: 371, distance: 44.0
click at [840, 371] on pre at bounding box center [1009, 376] width 434 height 996
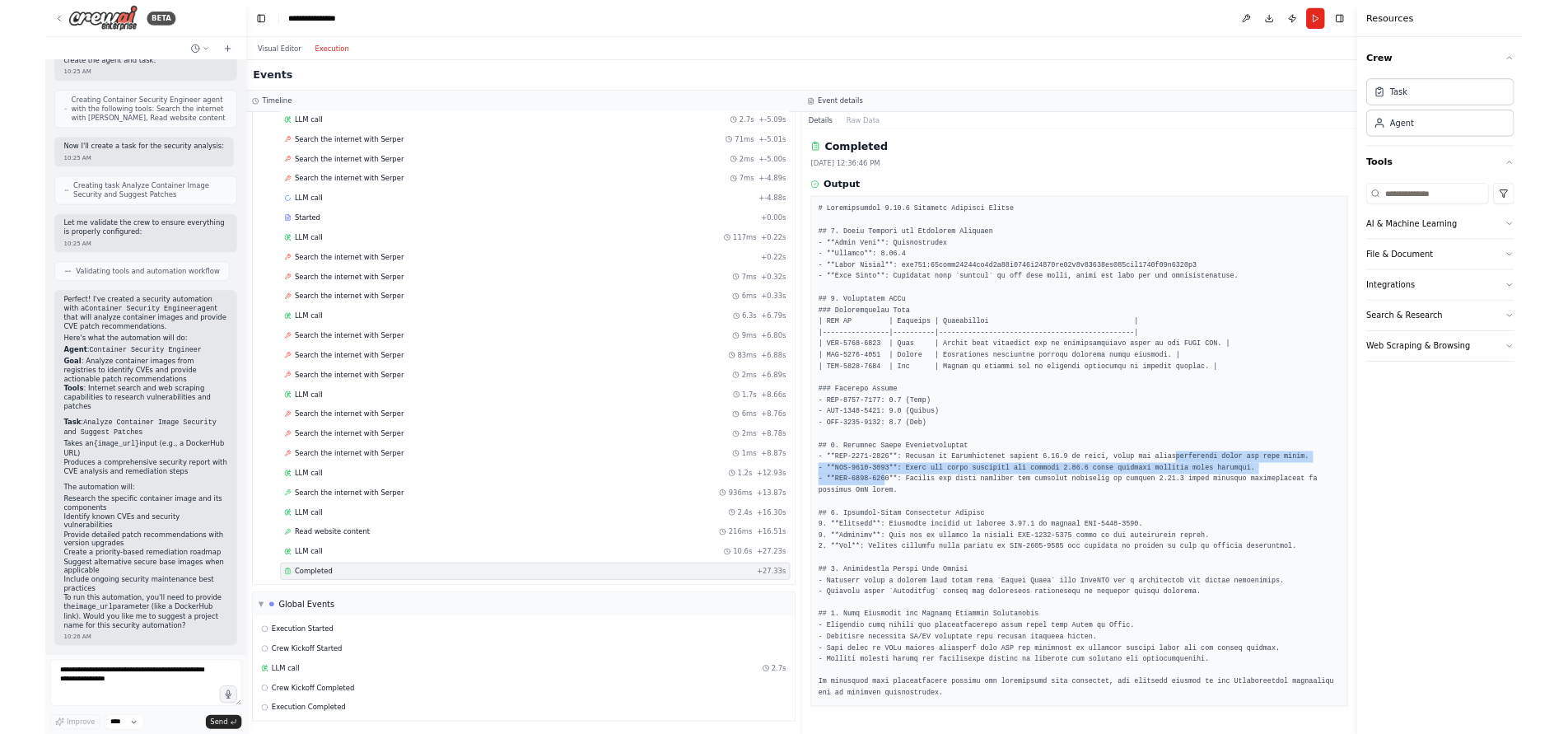
scroll to position [540, 0]
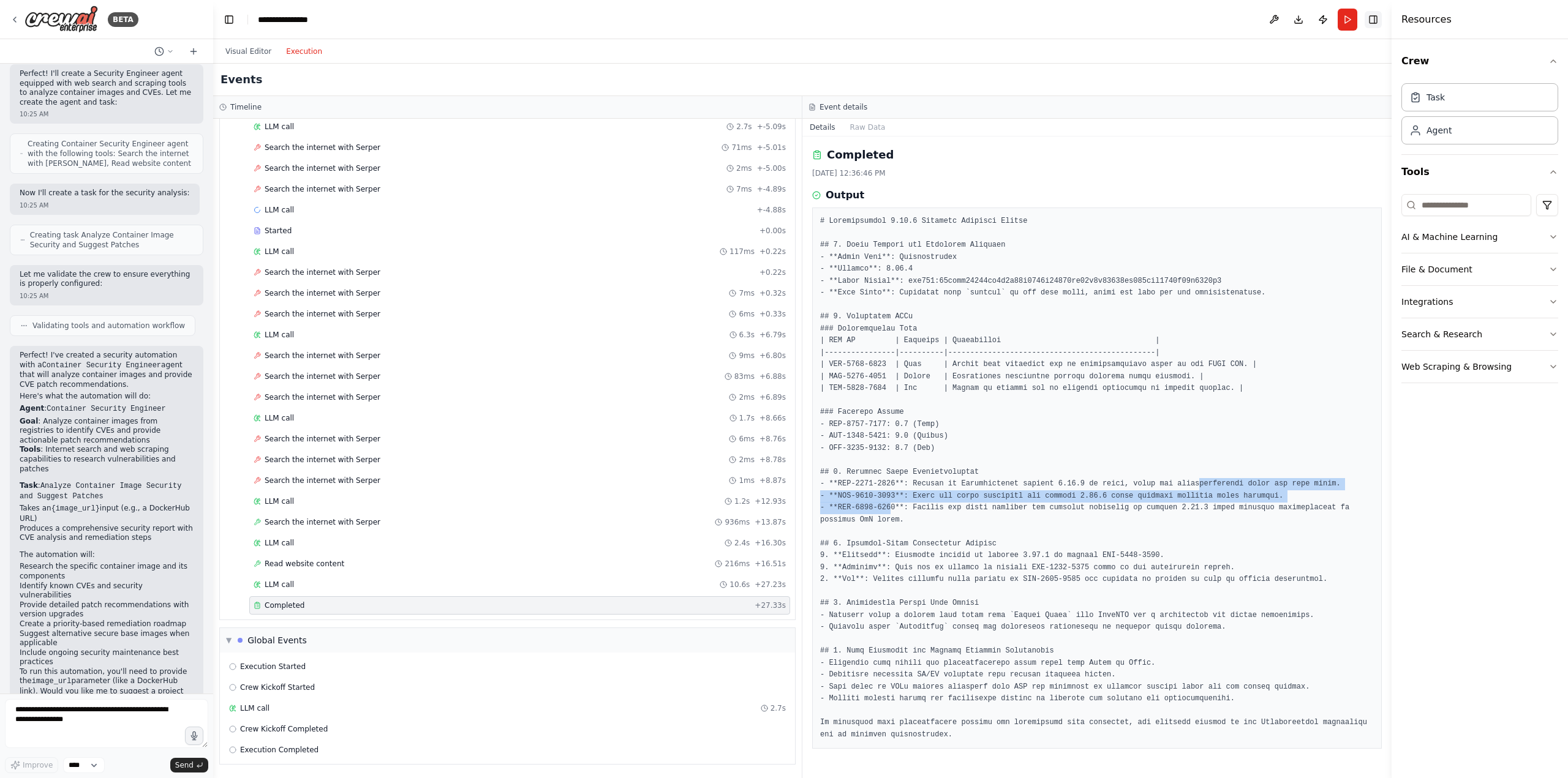
click at [941, 22] on button "Toggle Right Sidebar" at bounding box center [1372, 19] width 17 height 17
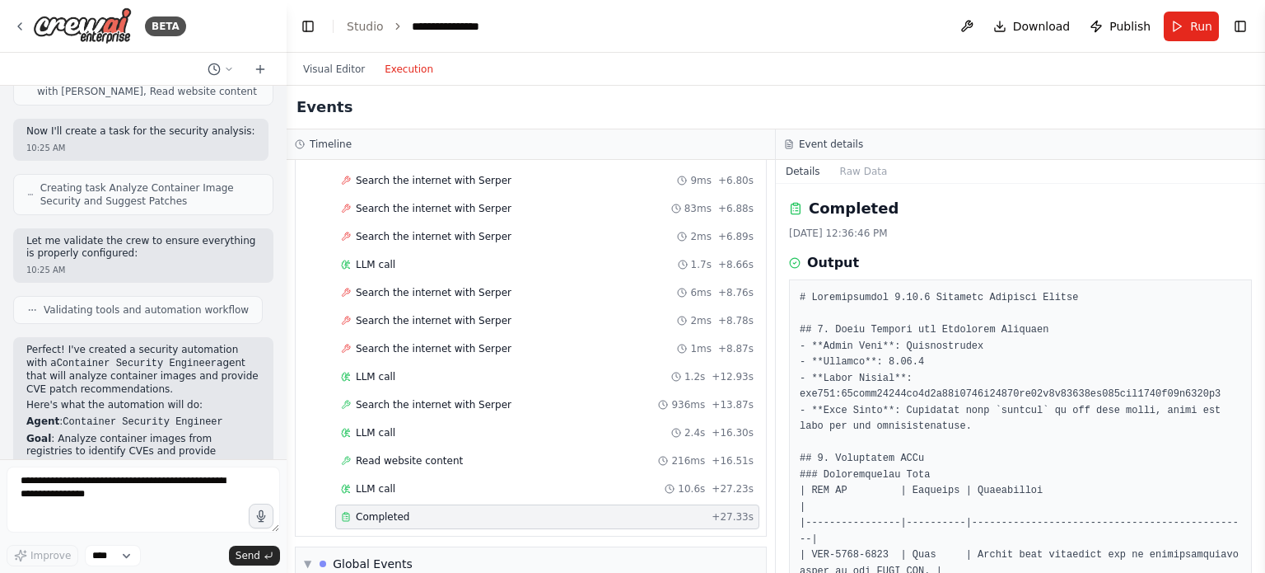
scroll to position [0, 0]
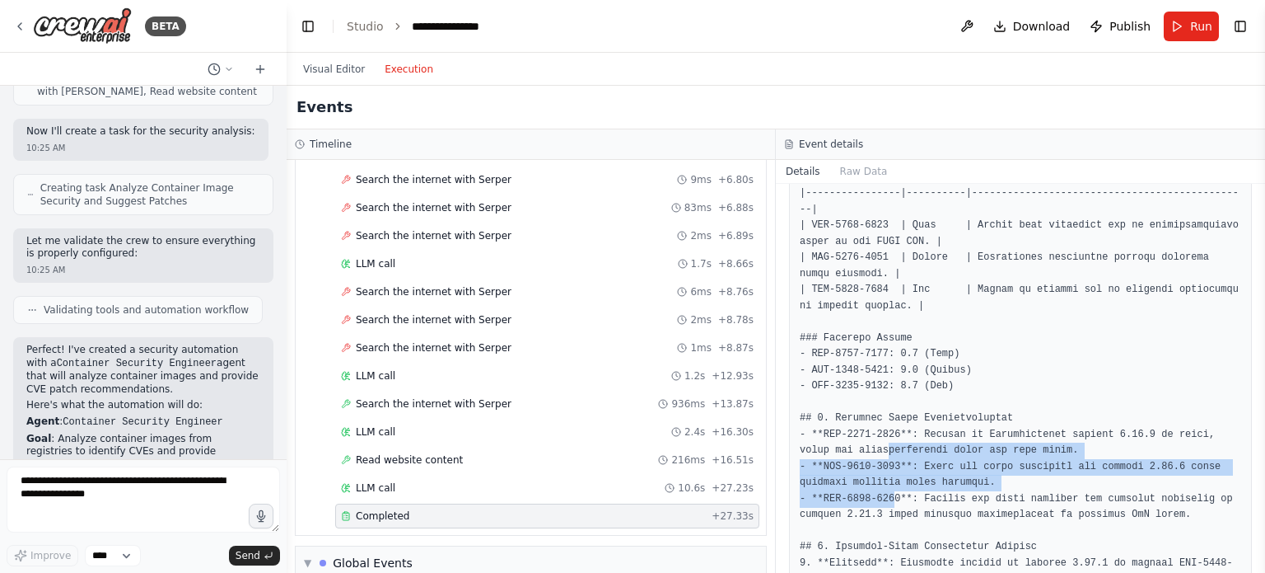
click at [1045, 420] on pre at bounding box center [1021, 458] width 442 height 996
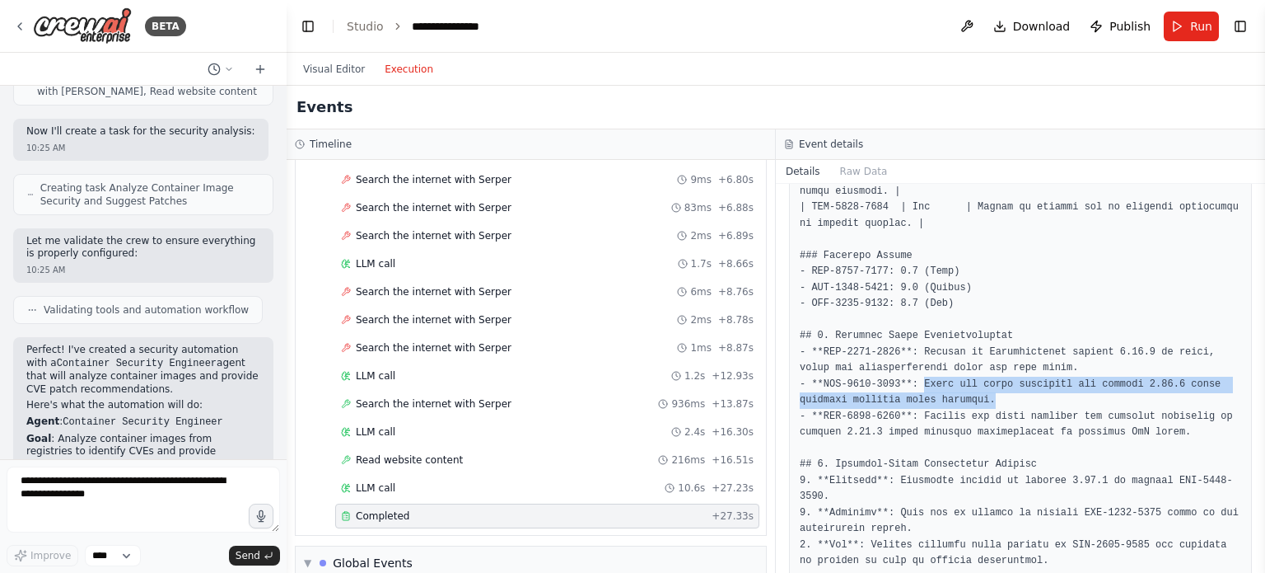
drag, startPoint x: 912, startPoint y: 348, endPoint x: 1022, endPoint y: 367, distance: 111.9
click at [1022, 367] on pre at bounding box center [1021, 376] width 442 height 996
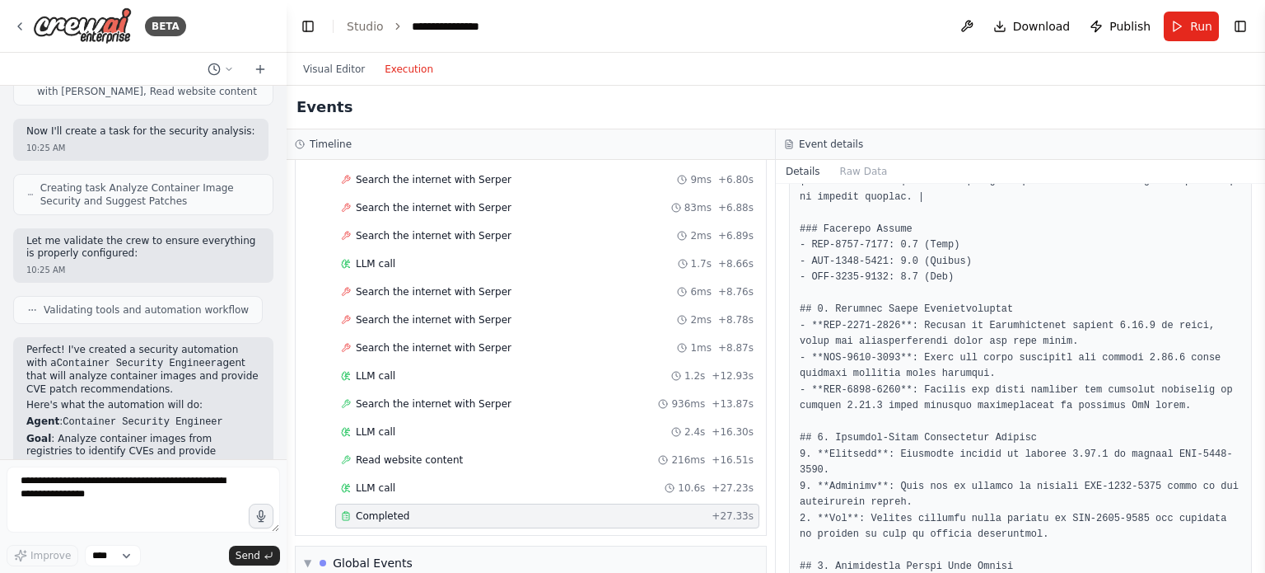
click at [1000, 396] on pre at bounding box center [1021, 350] width 442 height 996
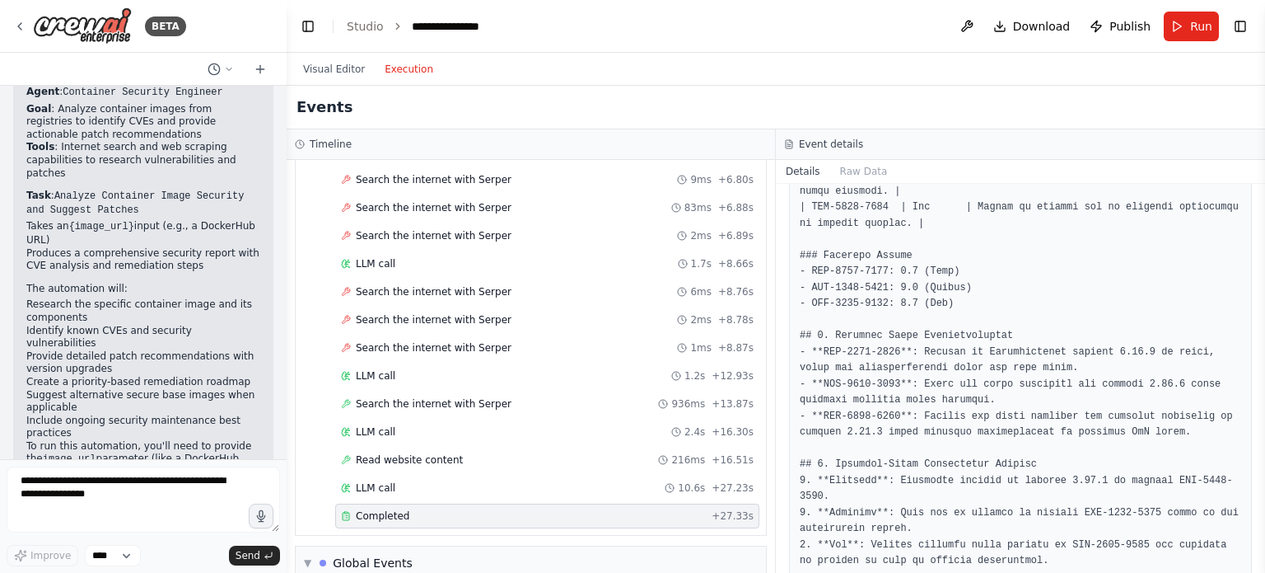
scroll to position [1010, 0]
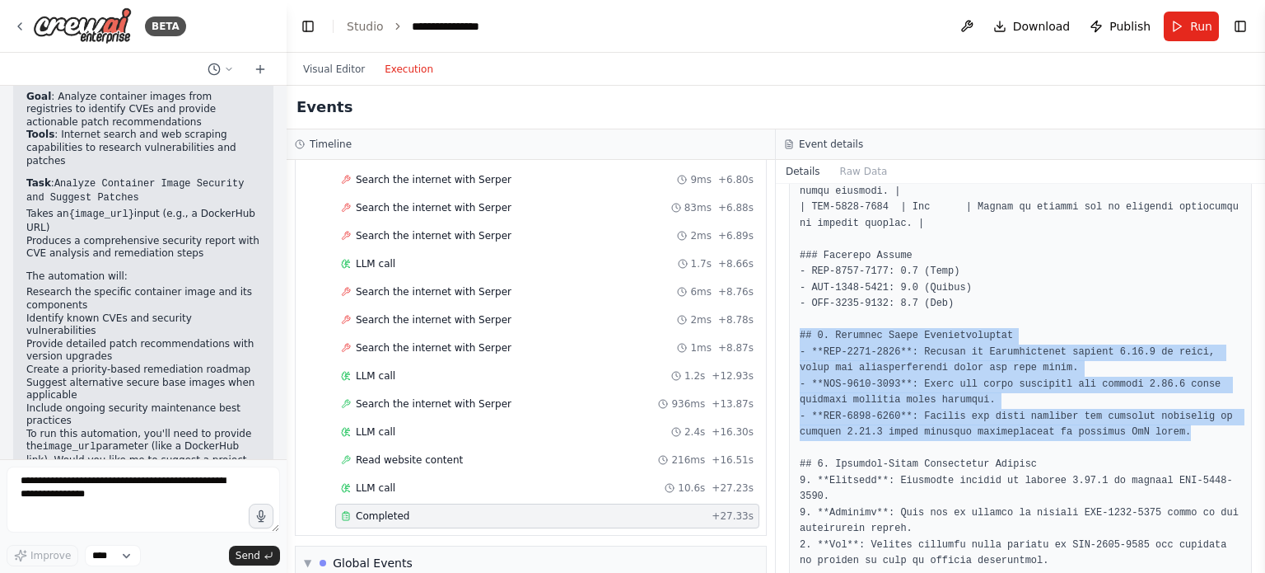
drag, startPoint x: 1176, startPoint y: 400, endPoint x: 802, endPoint y: 302, distance: 387.4
click at [788, 307] on div "Completed 8/18/2025, 12:36:46 PM Output" at bounding box center [1020, 378] width 489 height 389
click at [921, 399] on pre at bounding box center [1021, 376] width 442 height 996
